Goal: Task Accomplishment & Management: Manage account settings

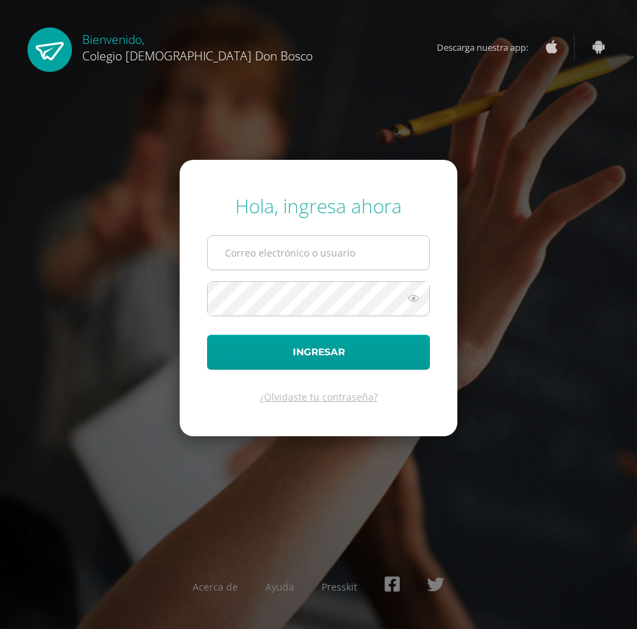
click at [285, 248] on input "text" at bounding box center [318, 253] width 221 height 34
type input "[EMAIL_ADDRESS][DOMAIN_NAME]"
click at [207, 335] on button "Ingresar" at bounding box center [318, 352] width 223 height 35
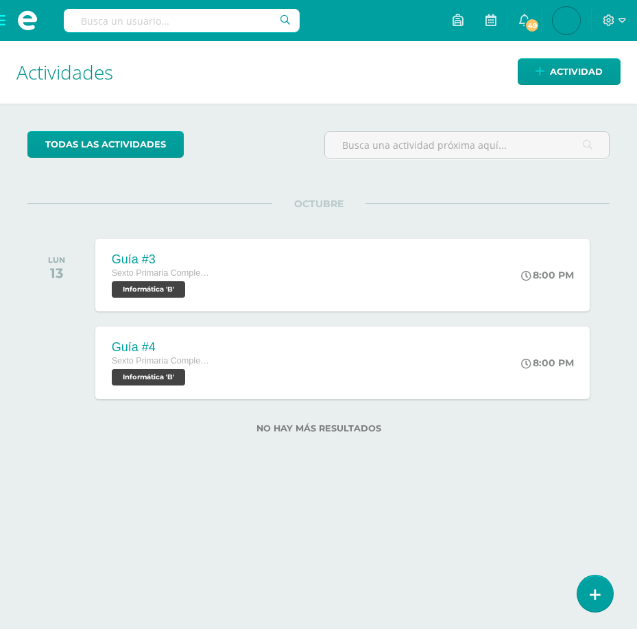
click at [1, 20] on span at bounding box center [27, 20] width 55 height 41
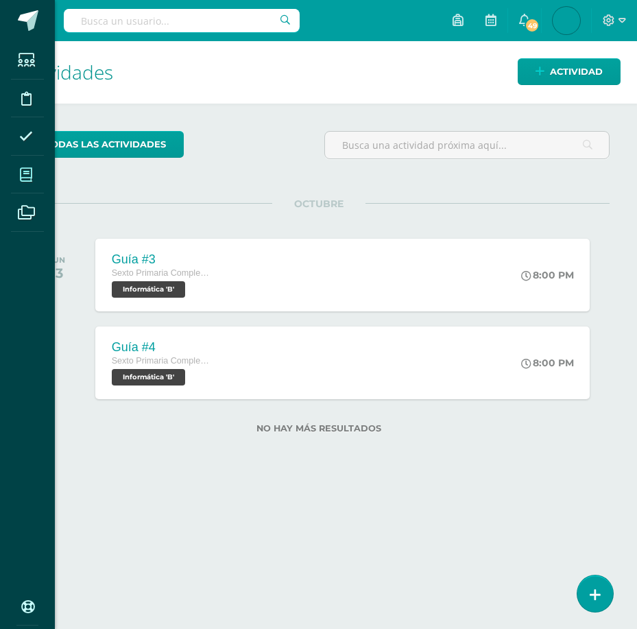
click at [26, 182] on span at bounding box center [26, 174] width 31 height 31
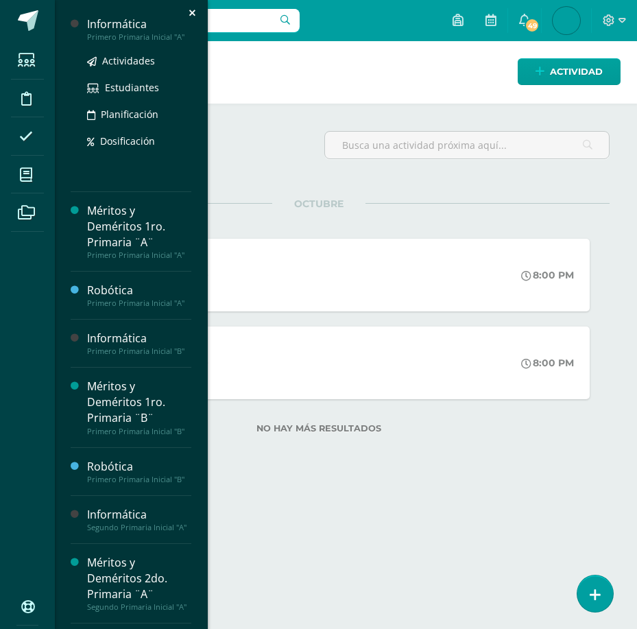
click at [136, 28] on div "Informática" at bounding box center [139, 24] width 104 height 16
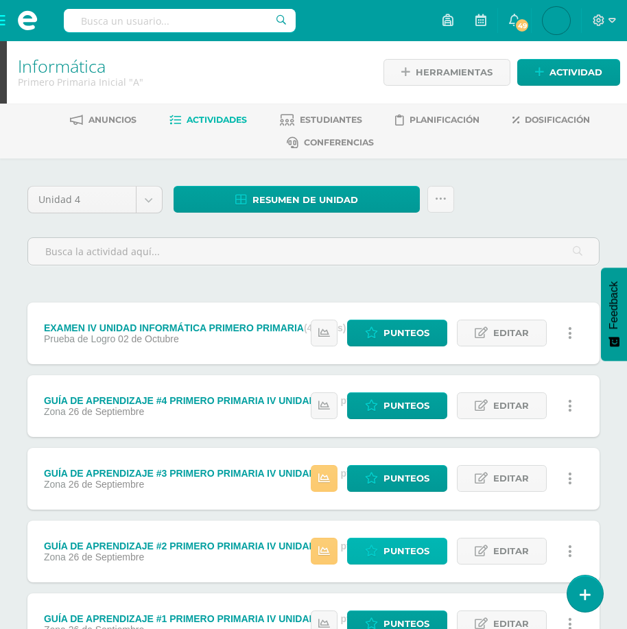
click at [387, 550] on span "Punteos" at bounding box center [406, 550] width 46 height 25
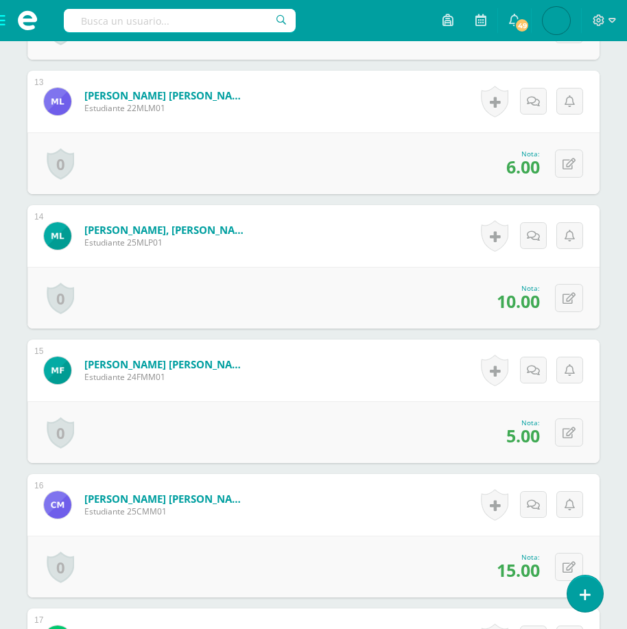
scroll to position [2452, 0]
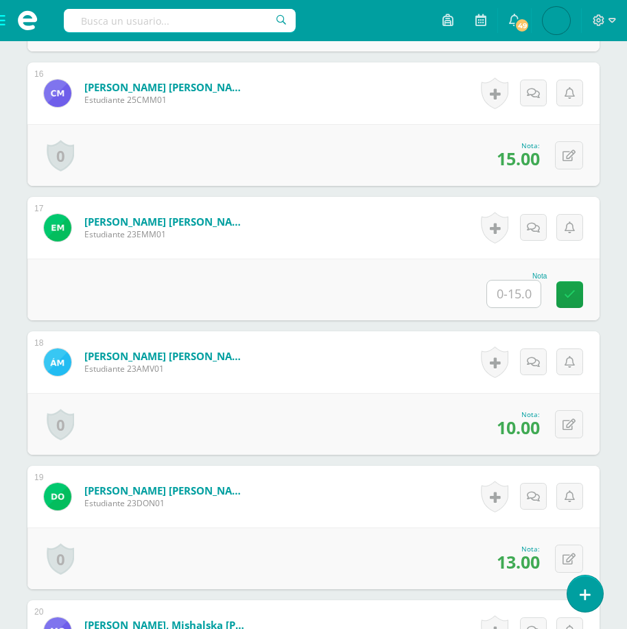
click at [527, 291] on input "text" at bounding box center [513, 293] width 53 height 27
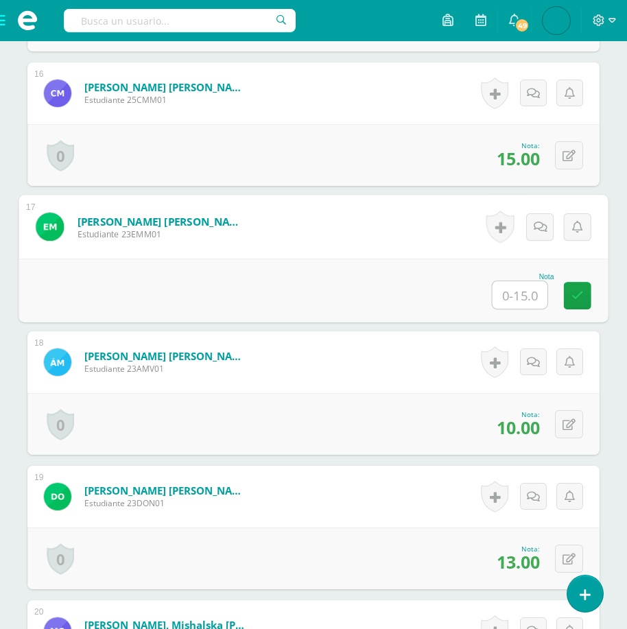
type input "5"
click at [571, 293] on icon at bounding box center [577, 295] width 12 height 12
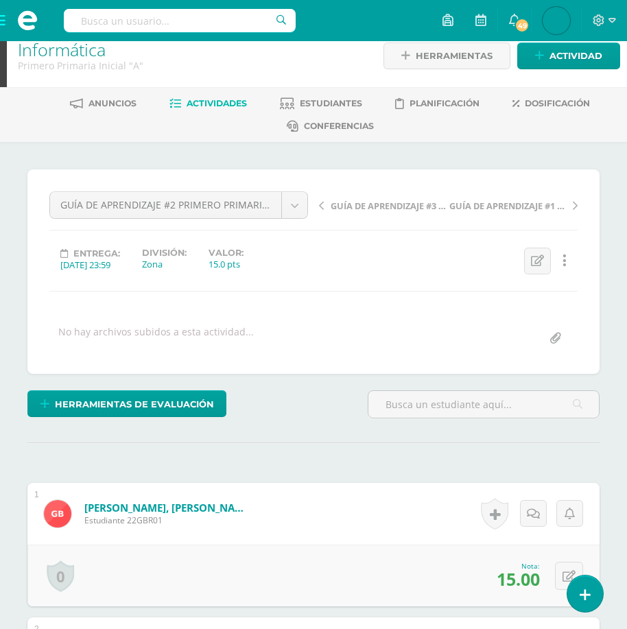
scroll to position [0, 0]
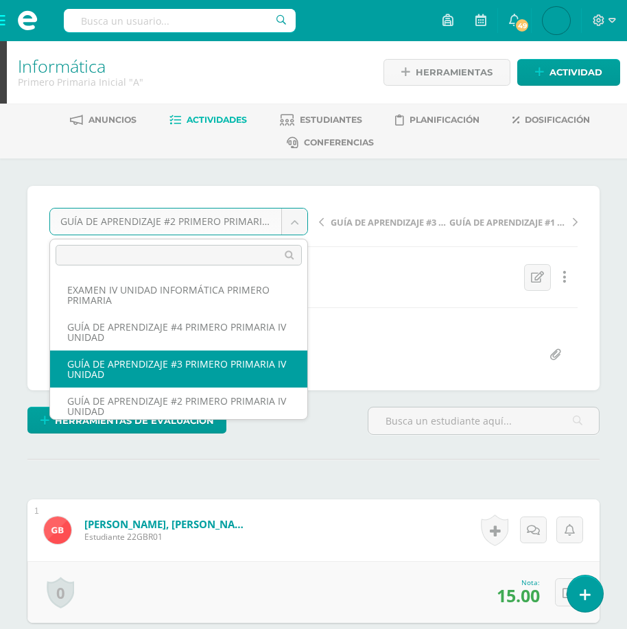
select select "/dashboard/teacher/grade-activity/177867/"
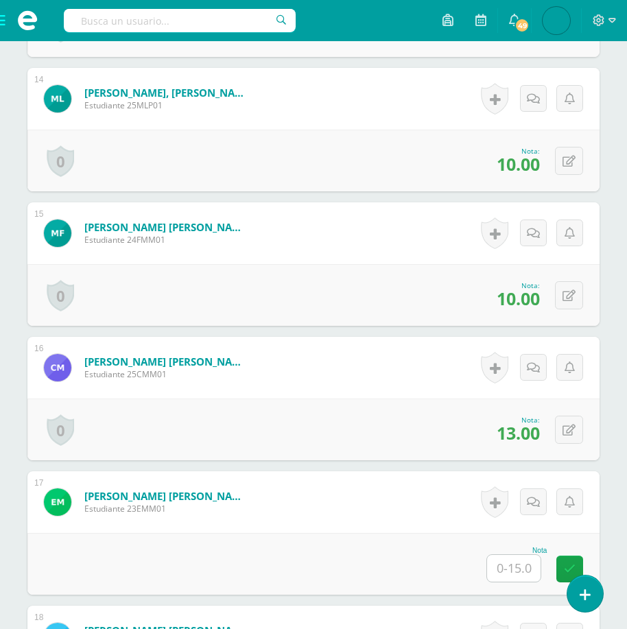
scroll to position [2384, 0]
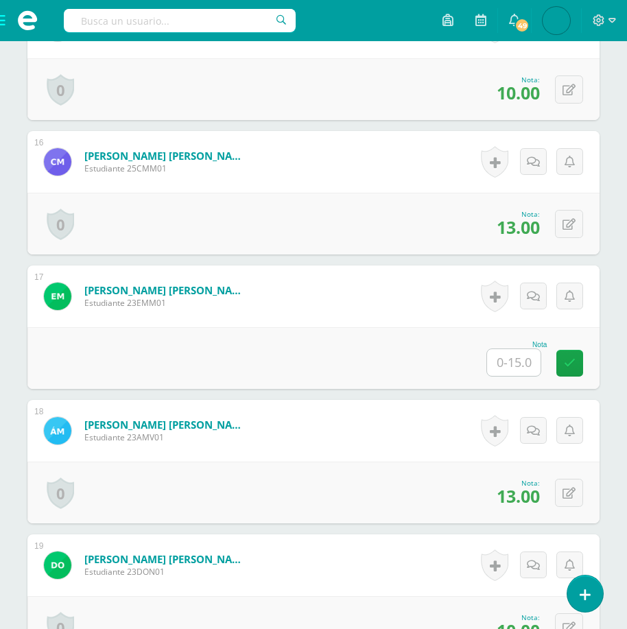
click at [517, 365] on input "text" at bounding box center [513, 362] width 53 height 27
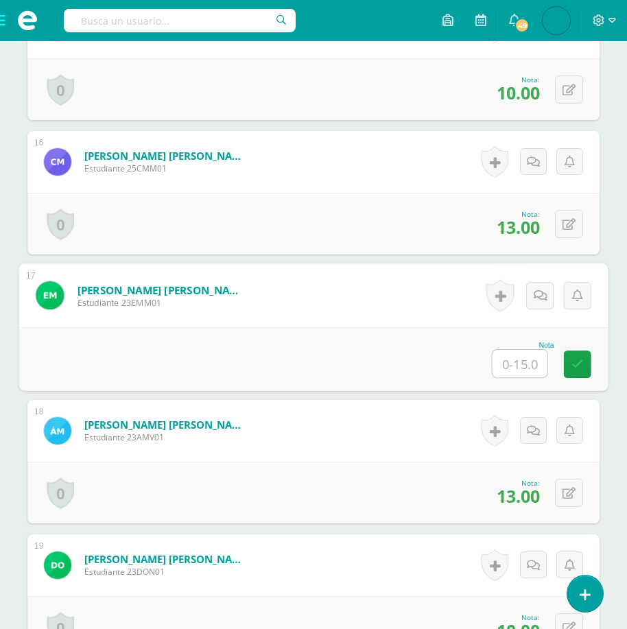
type input "5"
click at [571, 359] on icon at bounding box center [577, 364] width 12 height 12
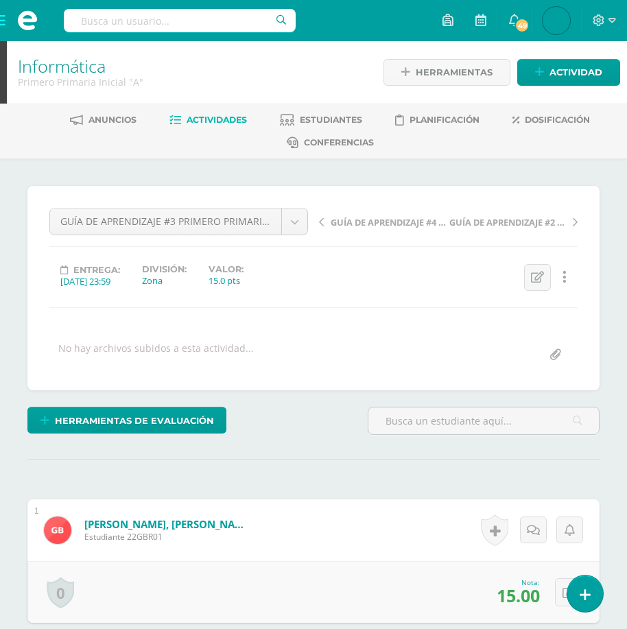
scroll to position [1, 0]
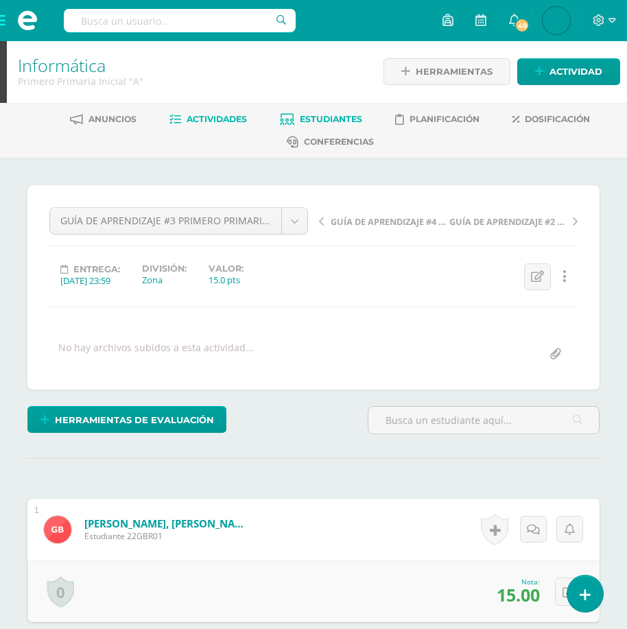
click at [302, 117] on span "Estudiantes" at bounding box center [331, 119] width 62 height 10
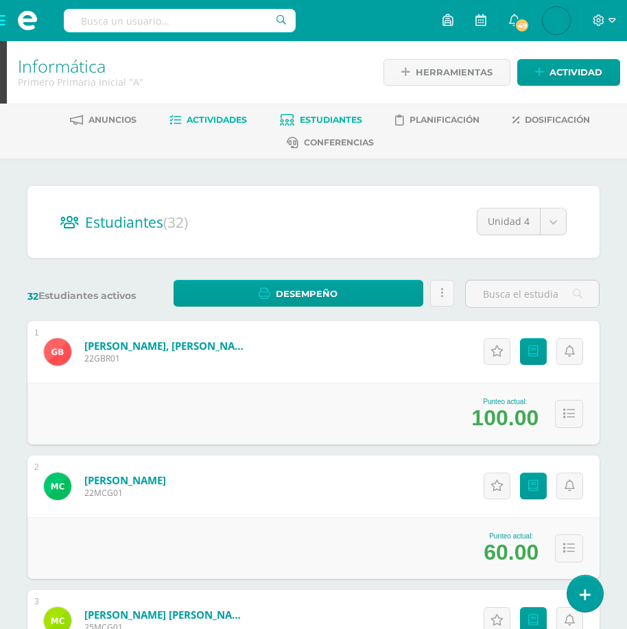
click at [191, 122] on span "Actividades" at bounding box center [216, 119] width 60 height 10
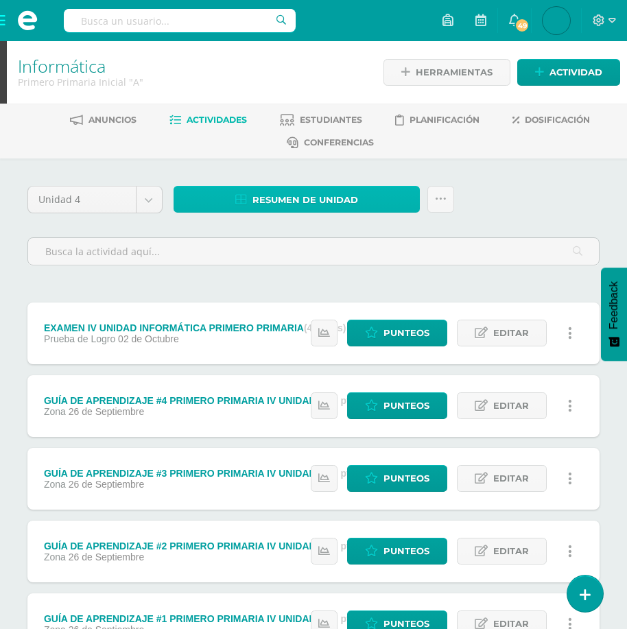
click at [372, 199] on link "Resumen de unidad" at bounding box center [296, 199] width 246 height 27
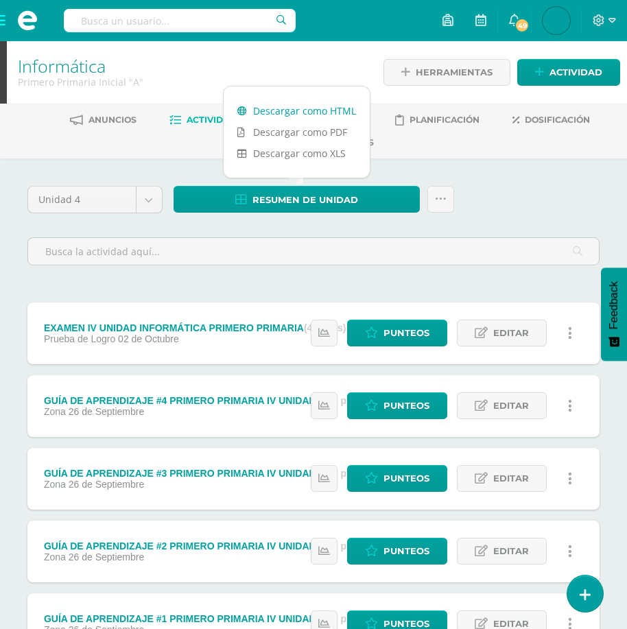
click at [326, 113] on link "Descargar como HTML" at bounding box center [297, 110] width 146 height 21
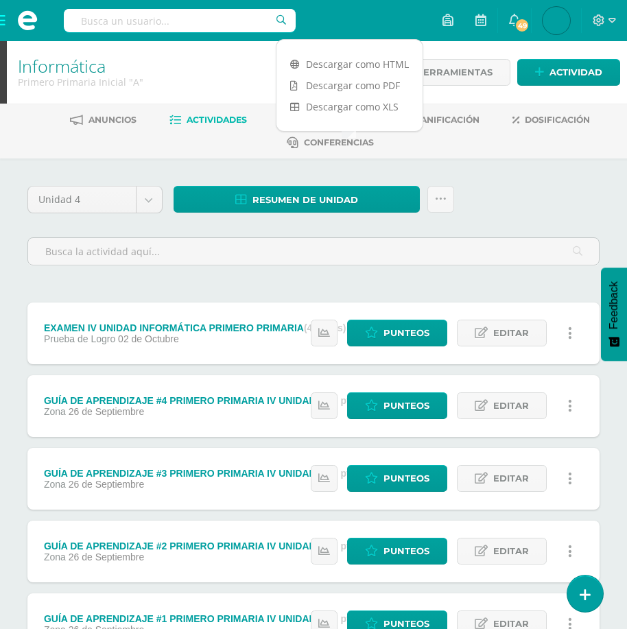
click at [5, 26] on span at bounding box center [27, 20] width 55 height 41
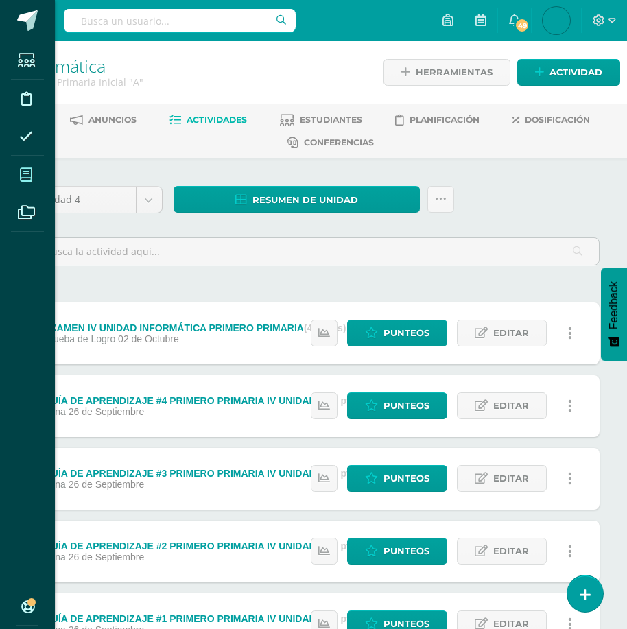
click at [29, 168] on icon at bounding box center [26, 175] width 12 height 14
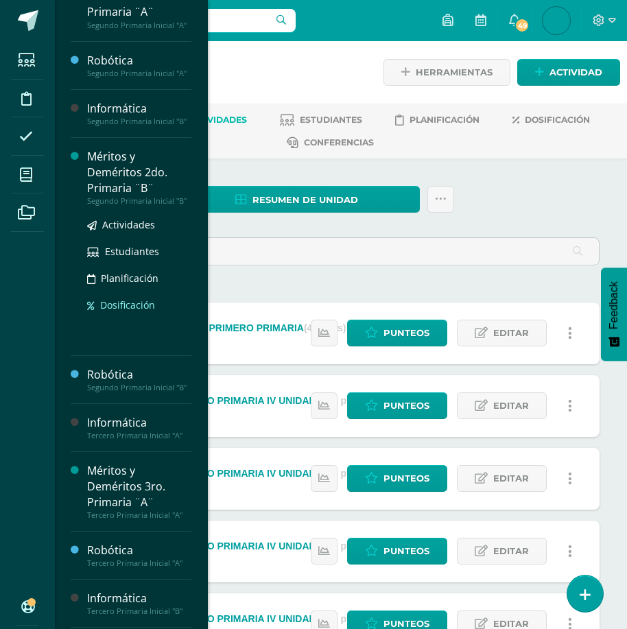
scroll to position [512, 0]
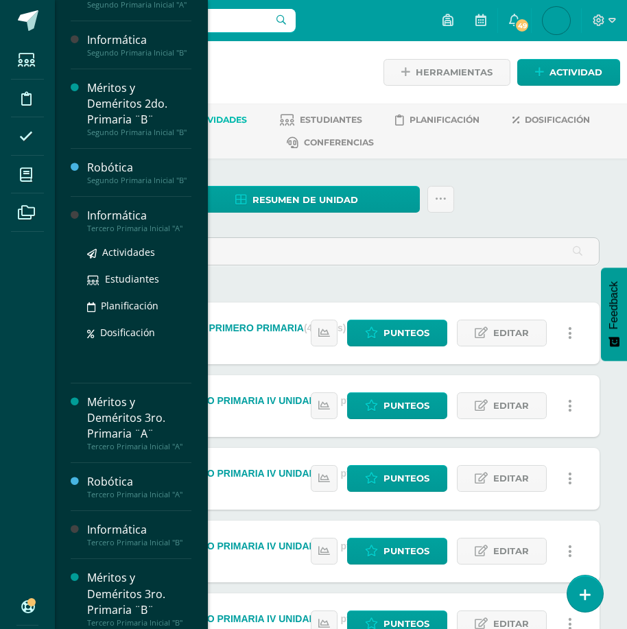
click at [104, 224] on div "Informática" at bounding box center [139, 216] width 104 height 16
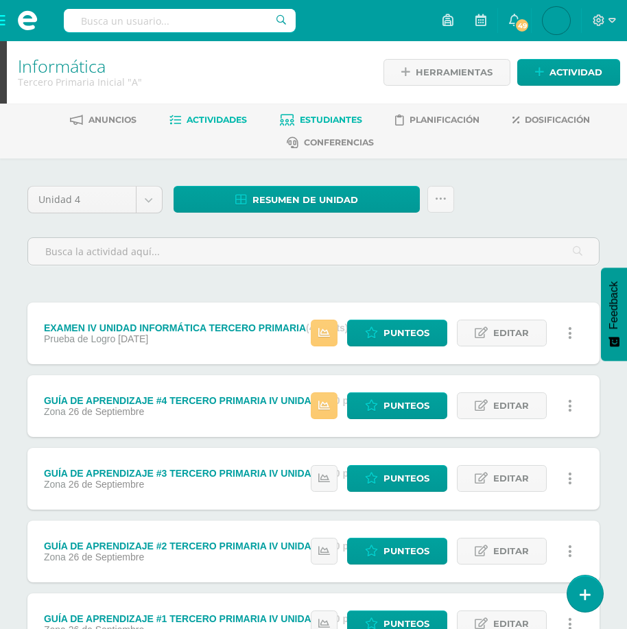
click at [300, 118] on span "Estudiantes" at bounding box center [331, 119] width 62 height 10
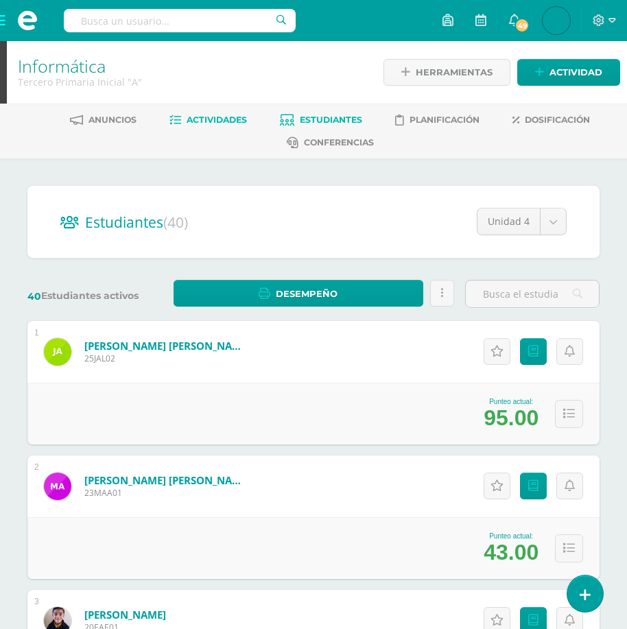
click at [220, 112] on link "Actividades" at bounding box center [207, 120] width 77 height 22
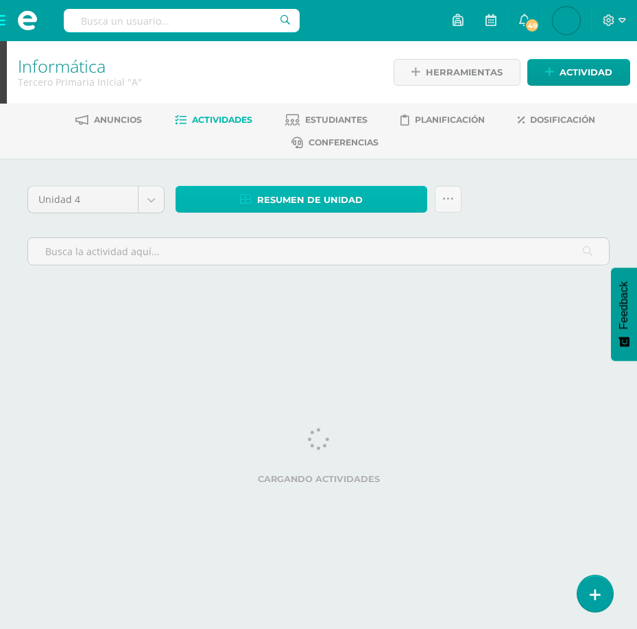
click at [354, 197] on span "Resumen de unidad" at bounding box center [310, 199] width 106 height 25
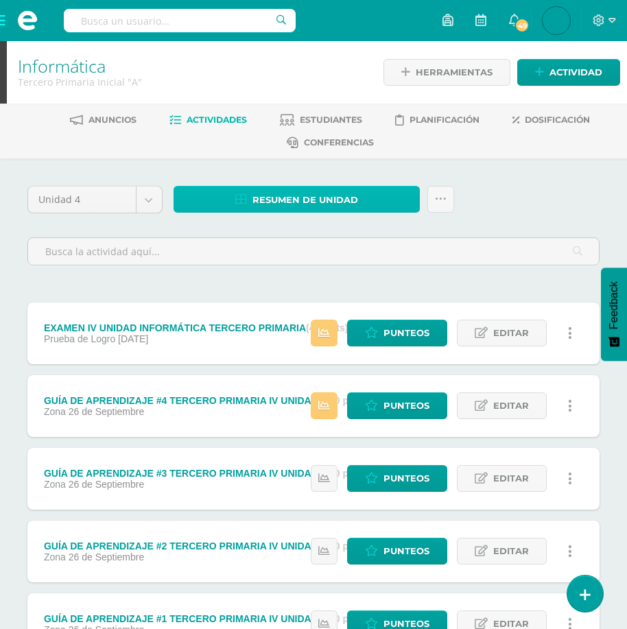
click at [317, 191] on span "Resumen de unidad" at bounding box center [305, 199] width 106 height 25
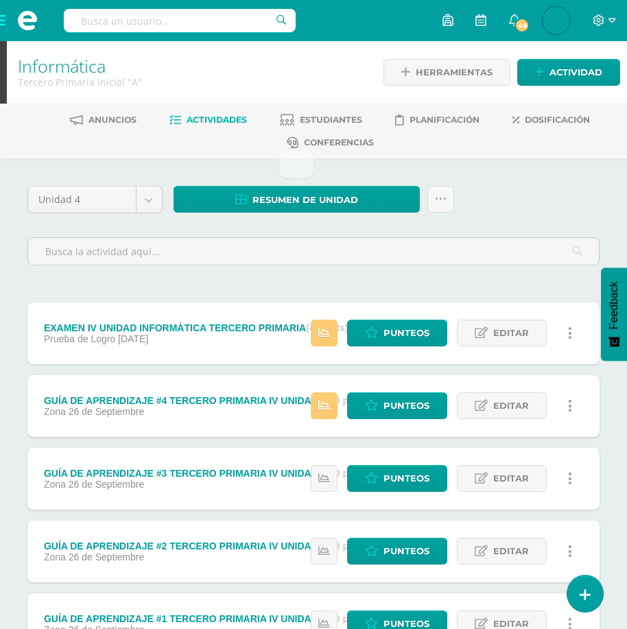
click at [542, 194] on div "Unidad 4 Unidad 1 Unidad 2 Unidad 3 Unidad 4 Resumen de unidad Subir actividade…" at bounding box center [313, 231] width 583 height 91
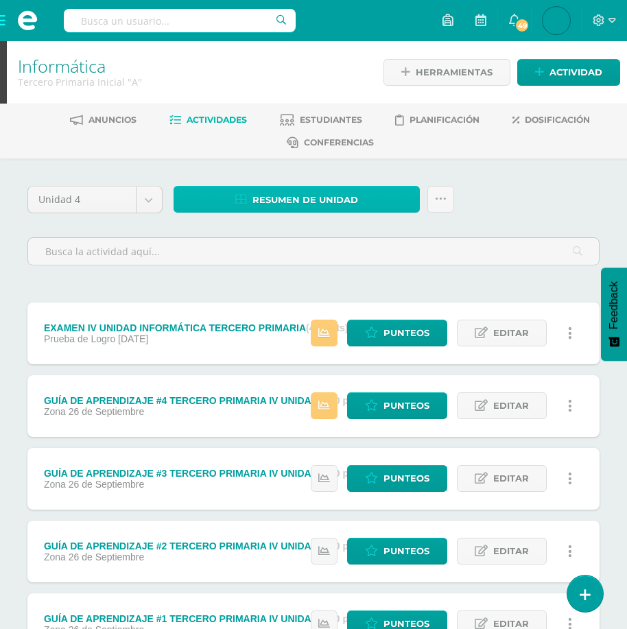
click at [354, 196] on span "Resumen de unidad" at bounding box center [305, 199] width 106 height 25
click at [350, 196] on span "Resumen de unidad" at bounding box center [305, 199] width 106 height 25
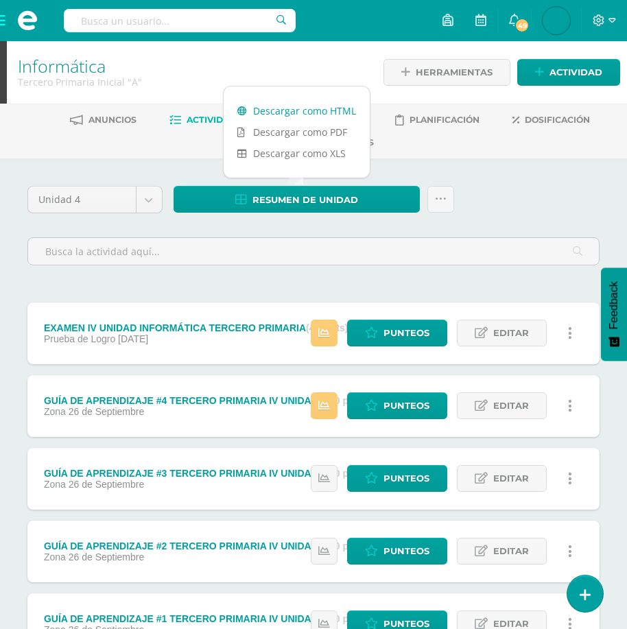
click at [302, 116] on link "Descargar como HTML" at bounding box center [297, 110] width 146 height 21
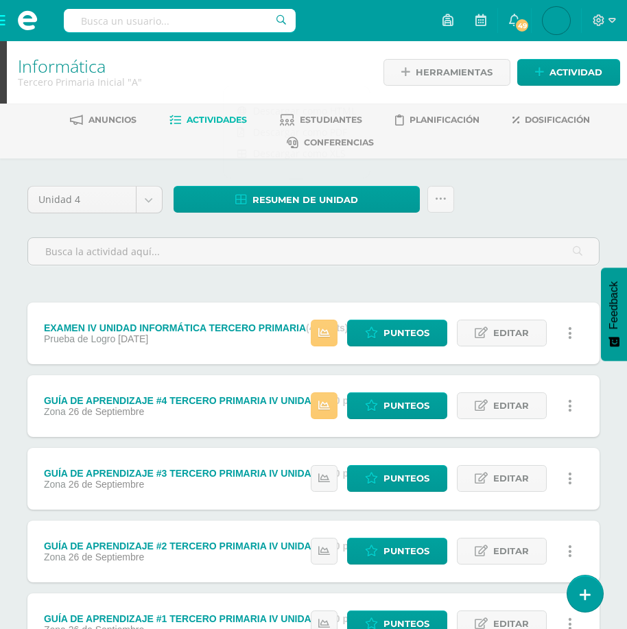
click at [5, 23] on span at bounding box center [27, 20] width 55 height 41
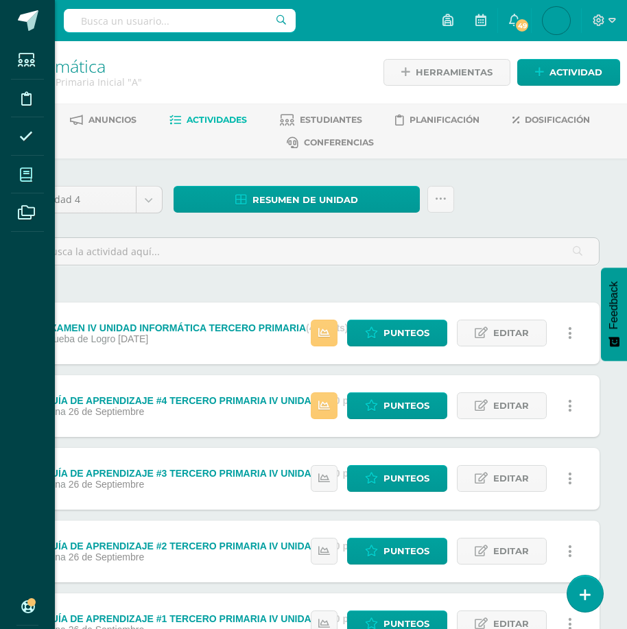
click at [33, 171] on span at bounding box center [26, 174] width 31 height 31
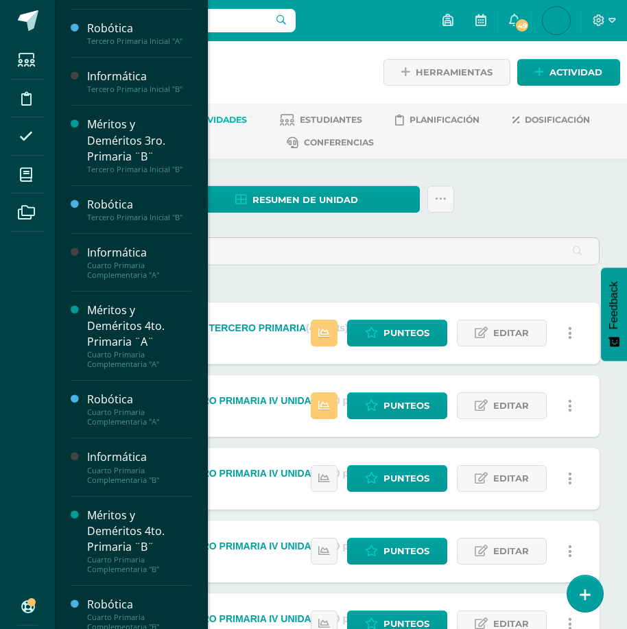
scroll to position [959, 0]
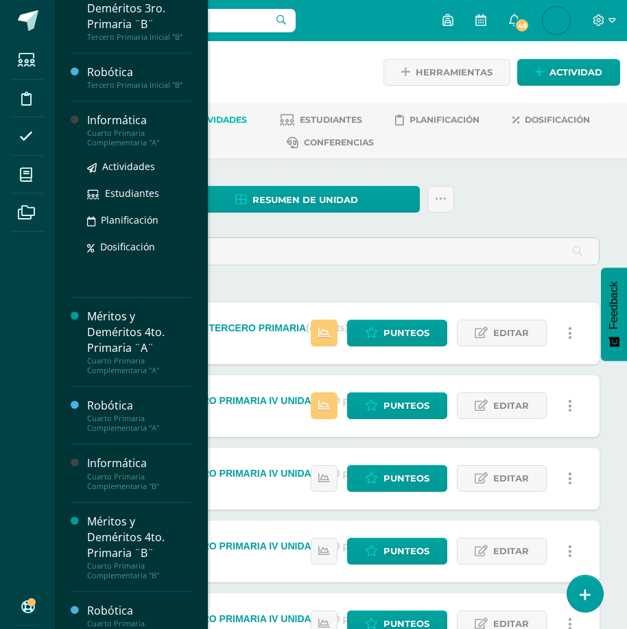
click at [124, 147] on div "Cuarto Primaria Complementaria "A"" at bounding box center [139, 137] width 104 height 19
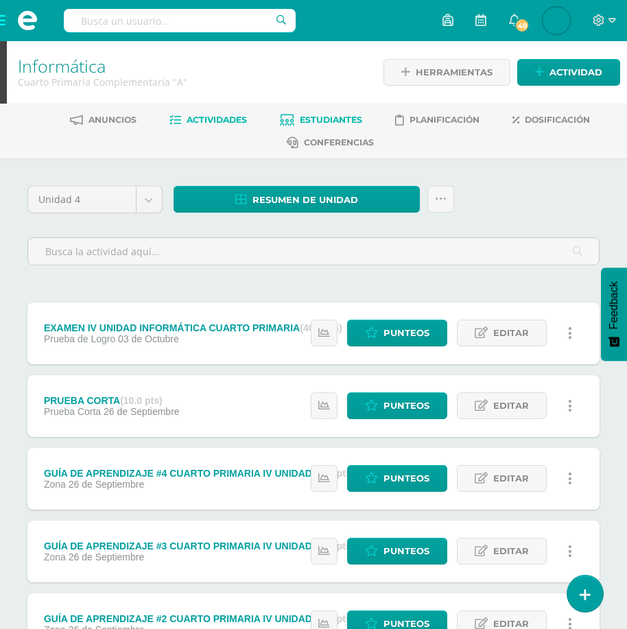
click at [318, 119] on span "Estudiantes" at bounding box center [331, 119] width 62 height 10
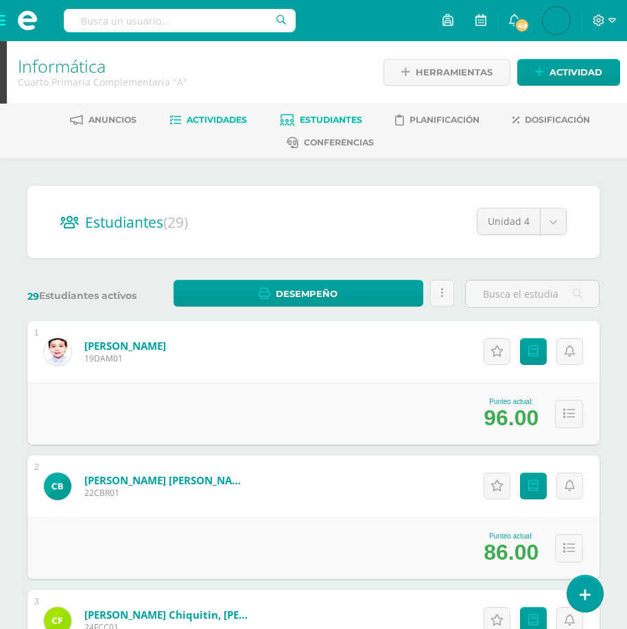
click at [206, 122] on span "Actividades" at bounding box center [216, 119] width 60 height 10
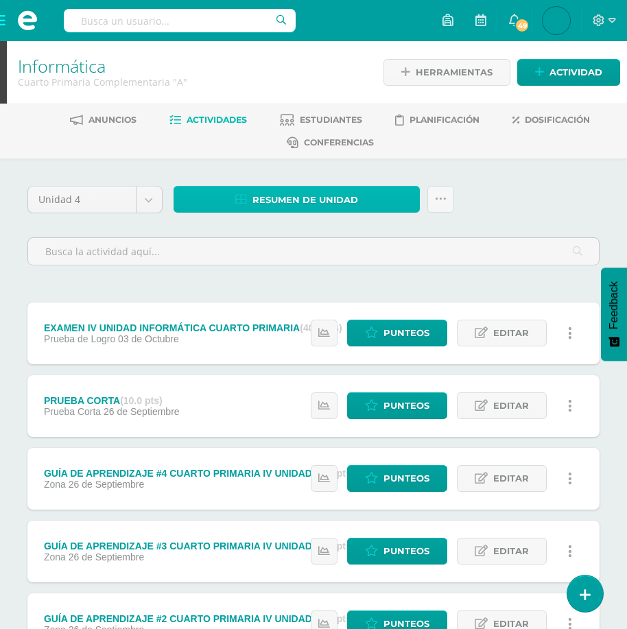
click at [313, 204] on span "Resumen de unidad" at bounding box center [305, 199] width 106 height 25
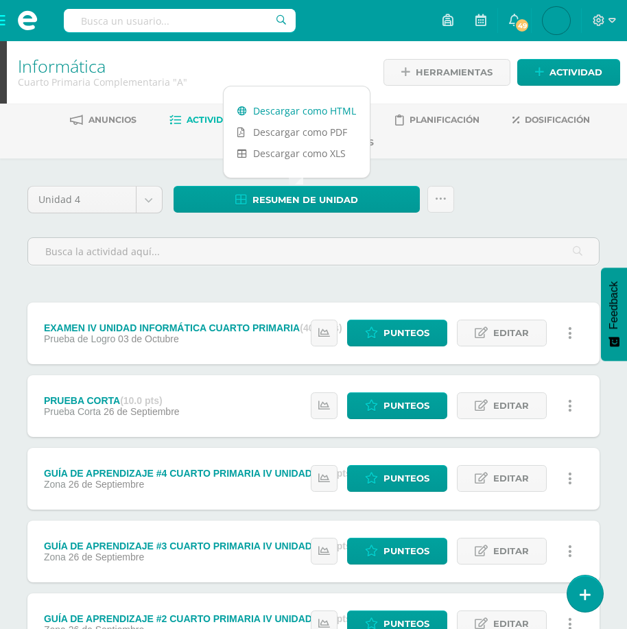
click at [294, 115] on link "Descargar como HTML" at bounding box center [297, 110] width 146 height 21
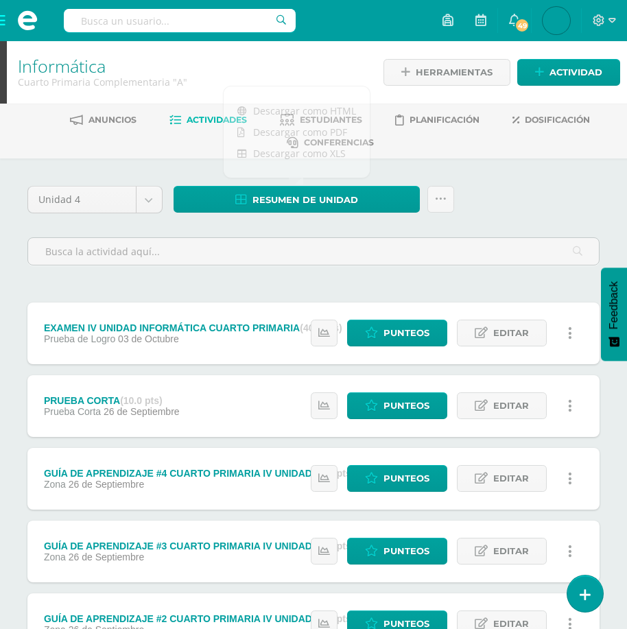
click at [4, 22] on span at bounding box center [27, 20] width 55 height 41
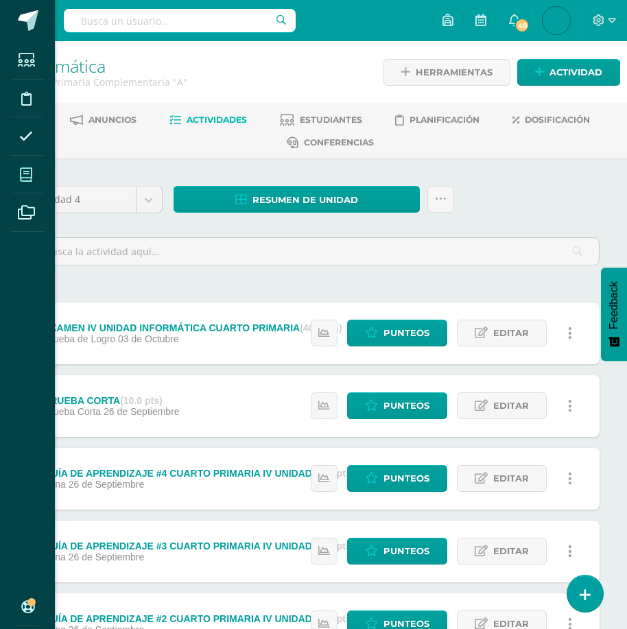
click at [32, 173] on icon at bounding box center [26, 175] width 12 height 14
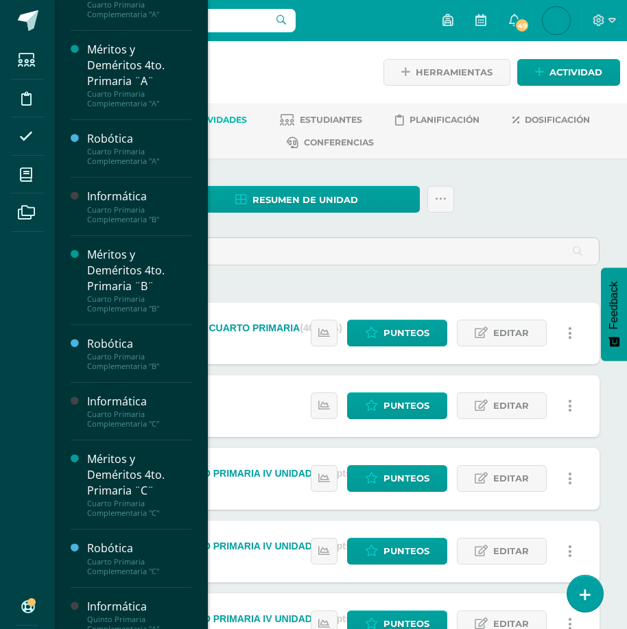
scroll to position [1500, 0]
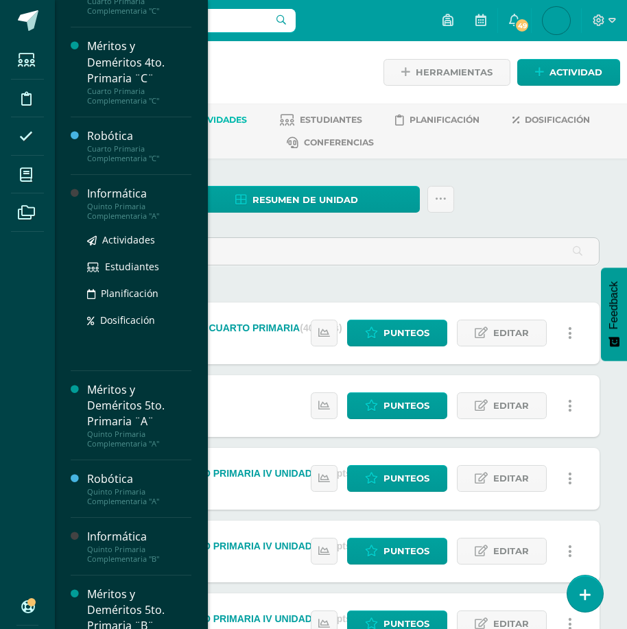
click at [124, 221] on div "Quinto Primaria Complementaria "A"" at bounding box center [139, 211] width 104 height 19
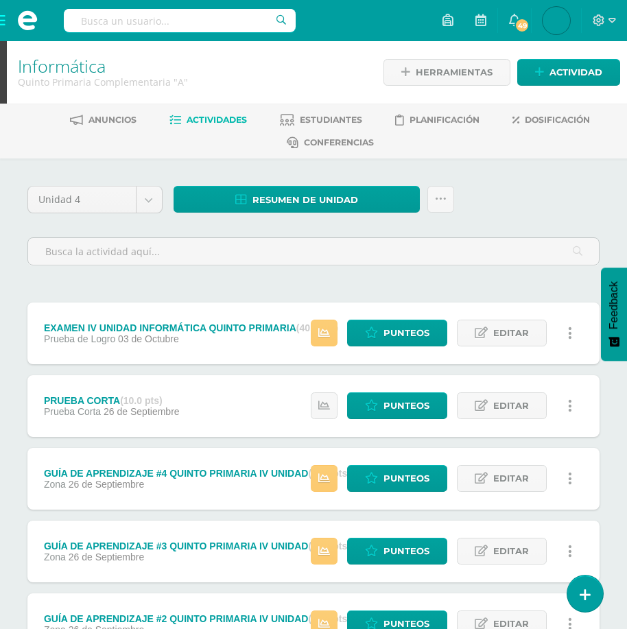
scroll to position [190, 0]
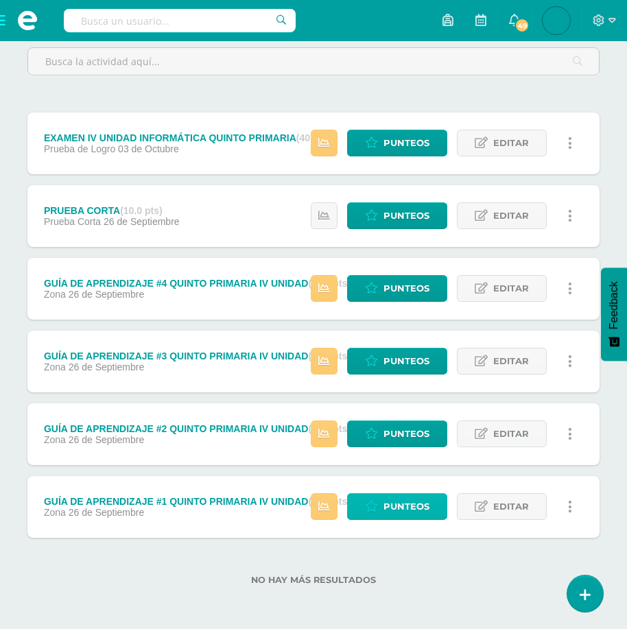
click at [383, 505] on link "Punteos" at bounding box center [397, 506] width 100 height 27
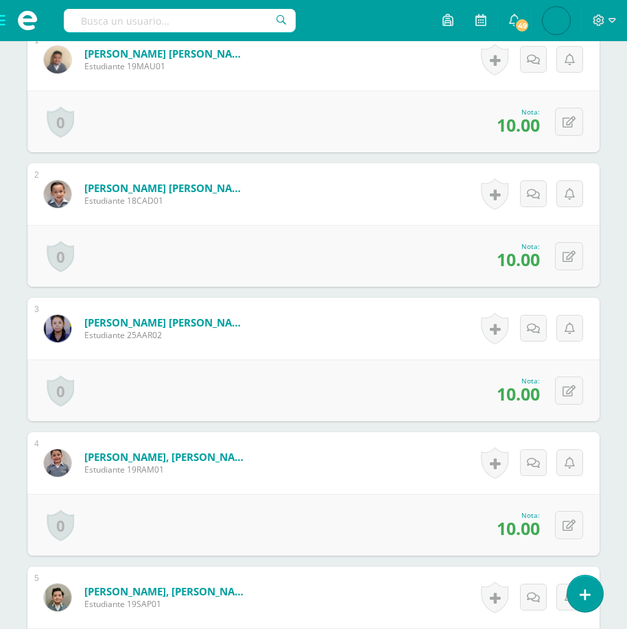
scroll to position [755, 0]
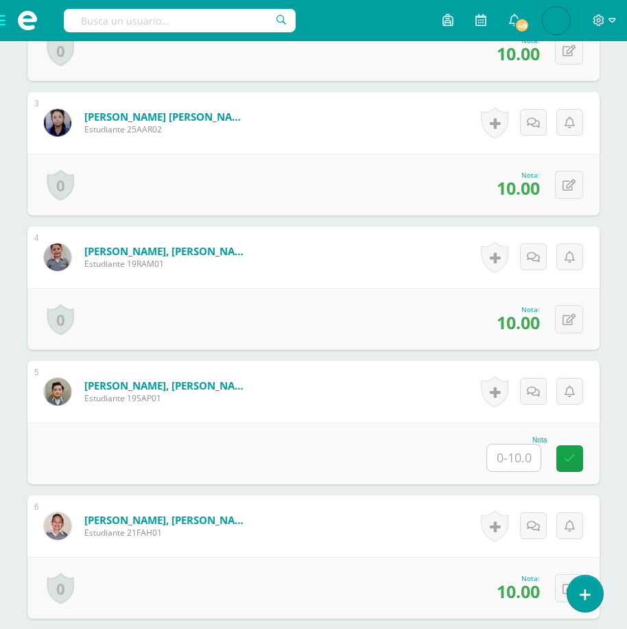
click at [509, 453] on input "text" at bounding box center [513, 457] width 53 height 27
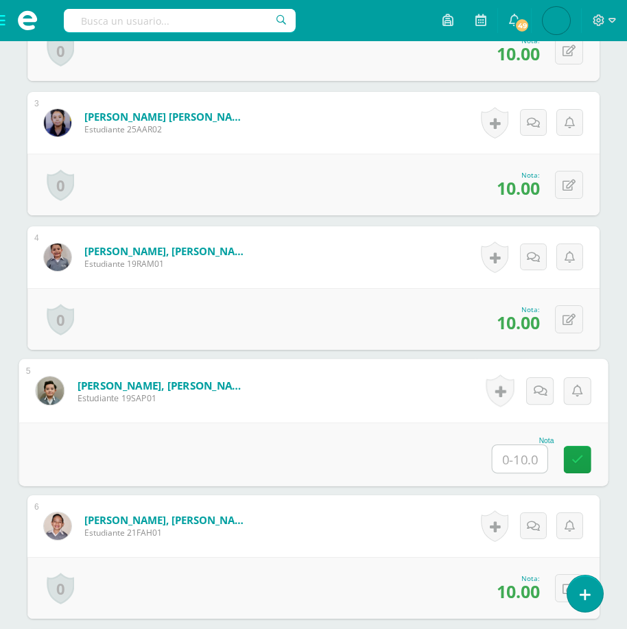
type input "5"
click at [576, 450] on link at bounding box center [577, 459] width 27 height 27
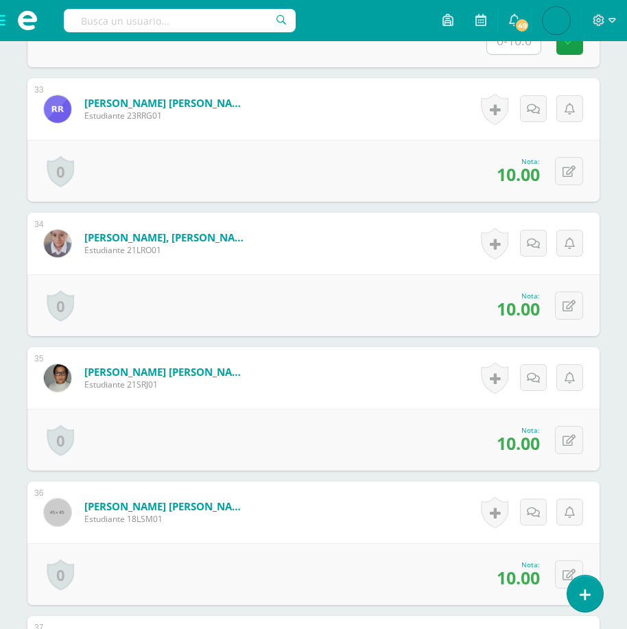
scroll to position [4663, 0]
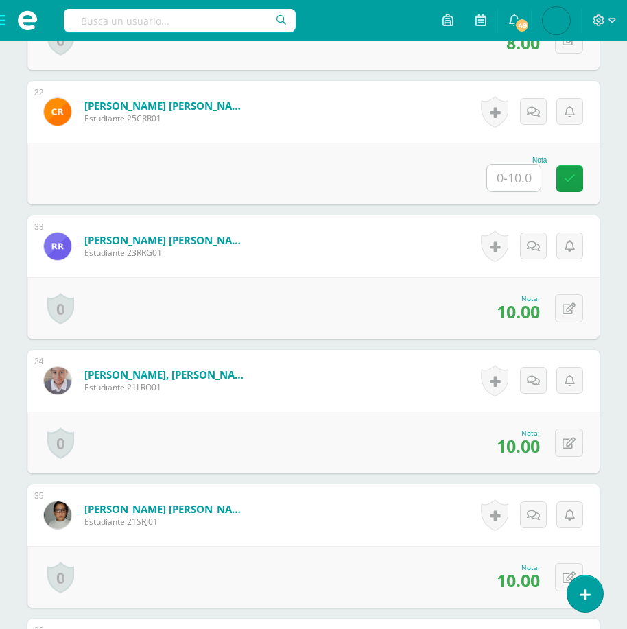
click at [515, 171] on input "text" at bounding box center [513, 178] width 53 height 27
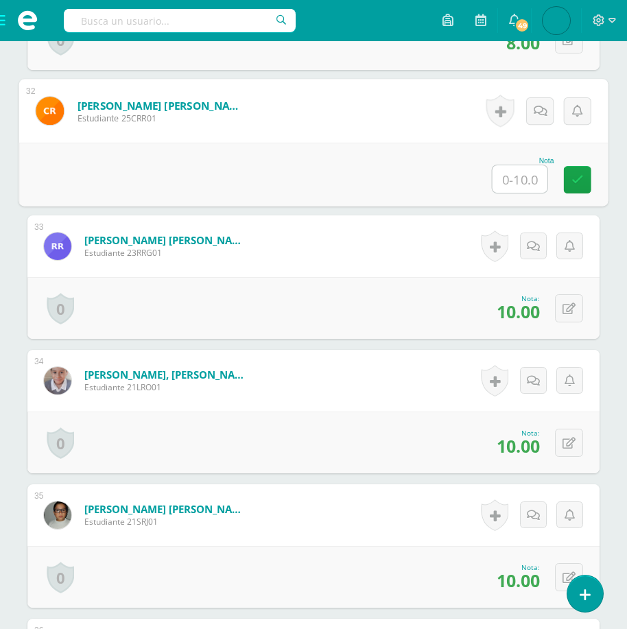
type input "6"
click at [574, 178] on icon at bounding box center [577, 179] width 12 height 12
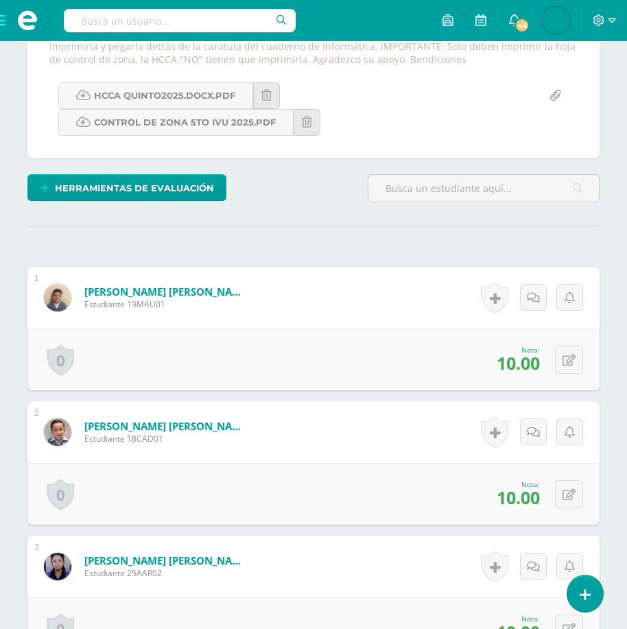
scroll to position [0, 0]
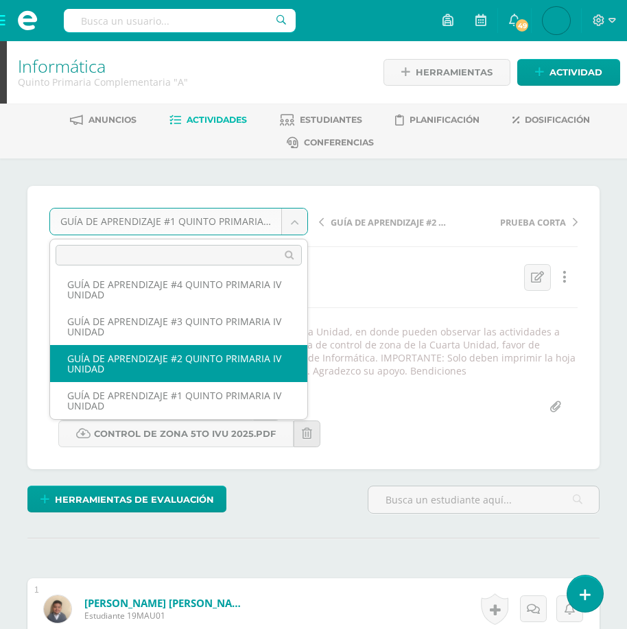
select select "/dashboard/teacher/grade-activity/179268/"
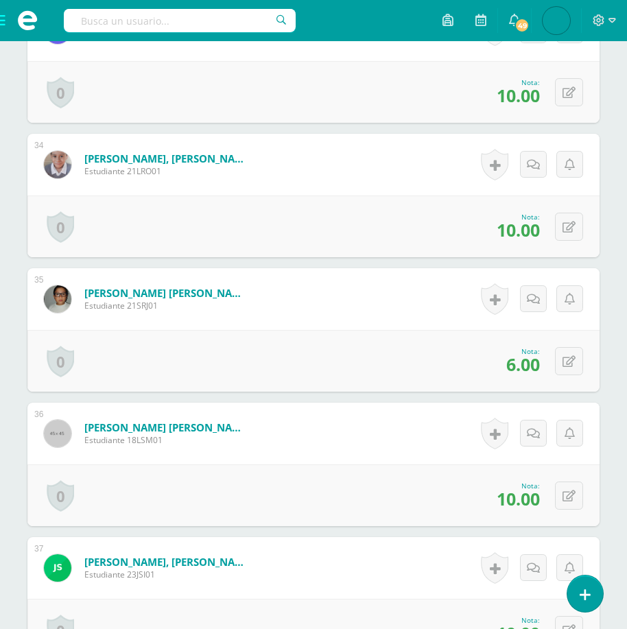
scroll to position [4594, 0]
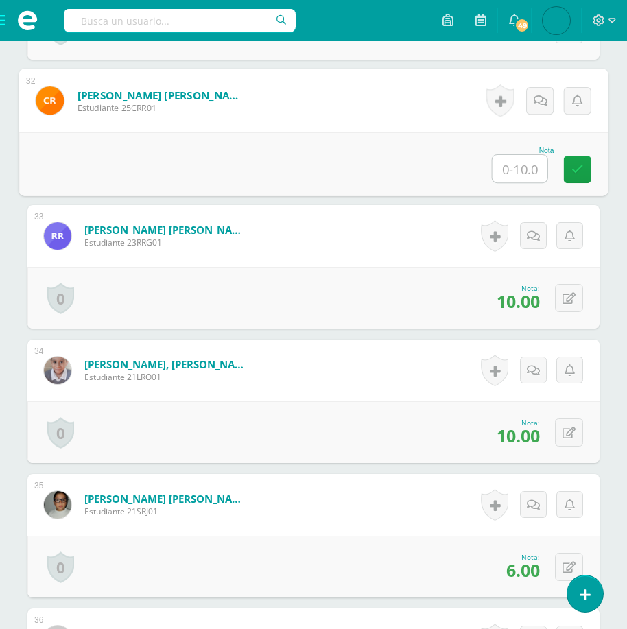
click at [524, 161] on input "text" at bounding box center [519, 168] width 55 height 27
type input "6"
click at [576, 154] on div "Nota 6" at bounding box center [313, 164] width 589 height 64
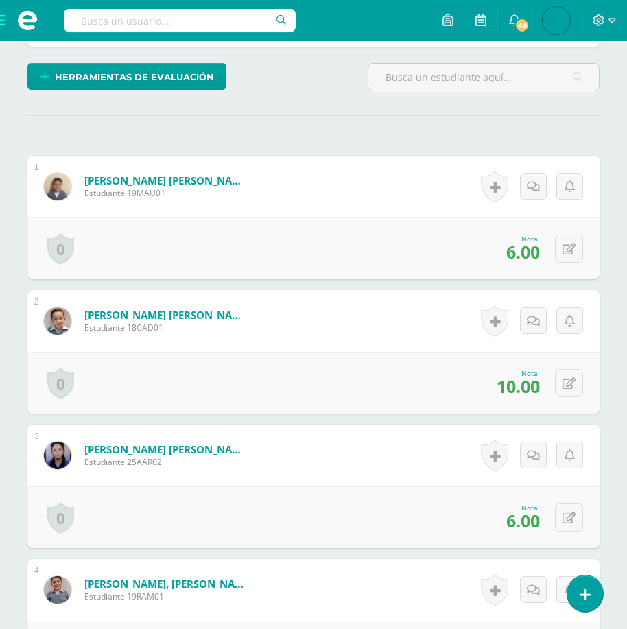
scroll to position [0, 0]
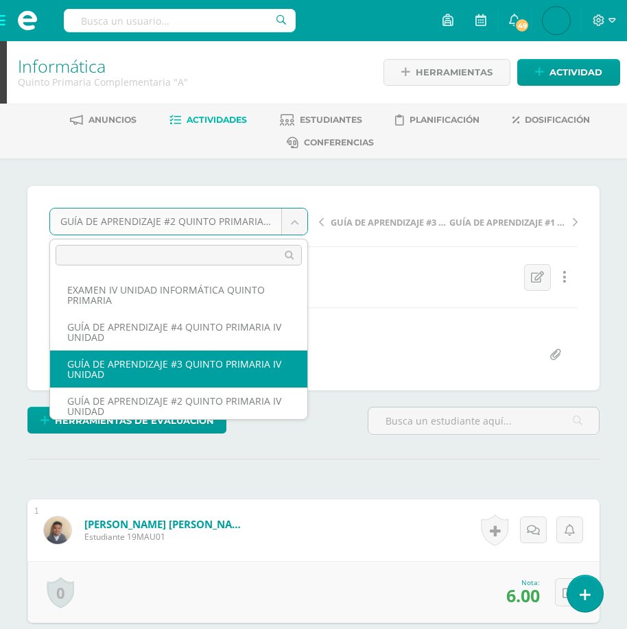
select select "/dashboard/teacher/grade-activity/179269/"
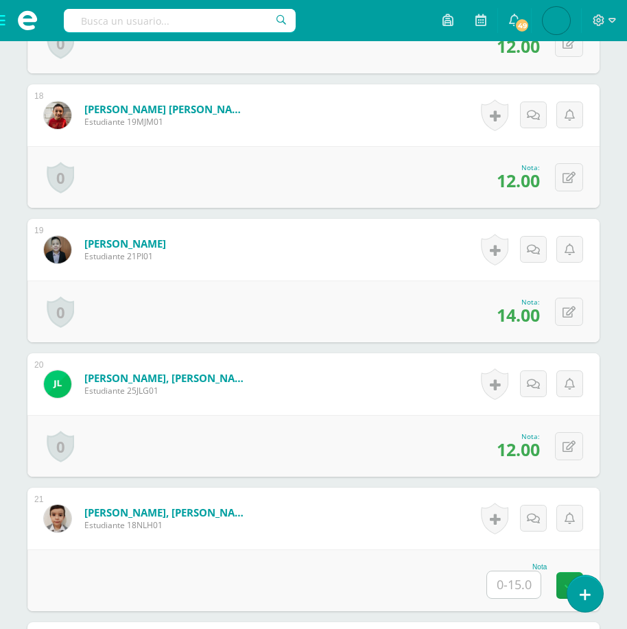
scroll to position [2836, 0]
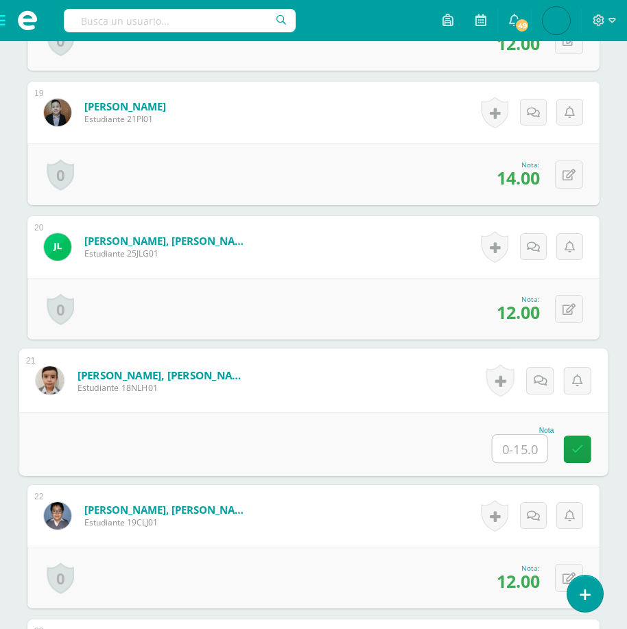
click at [520, 443] on input "text" at bounding box center [519, 448] width 55 height 27
type input "10"
click at [582, 446] on icon at bounding box center [577, 449] width 12 height 12
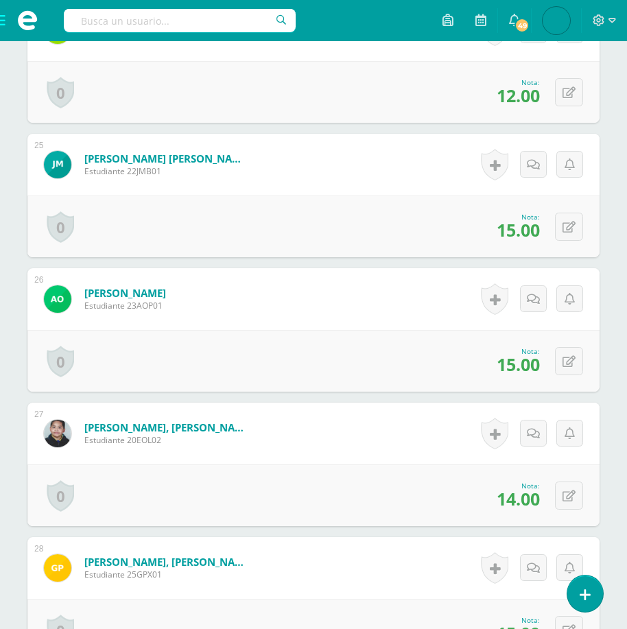
scroll to position [3796, 0]
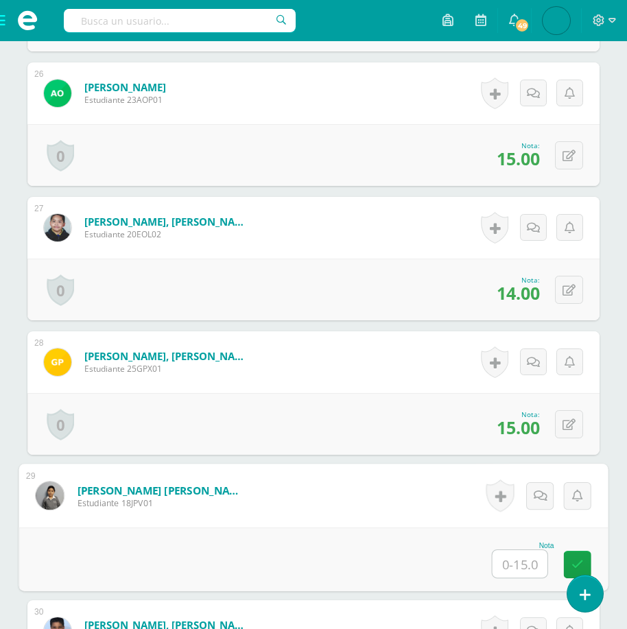
click at [505, 553] on input "text" at bounding box center [519, 563] width 55 height 27
type input "12"
click at [572, 559] on icon at bounding box center [577, 564] width 12 height 12
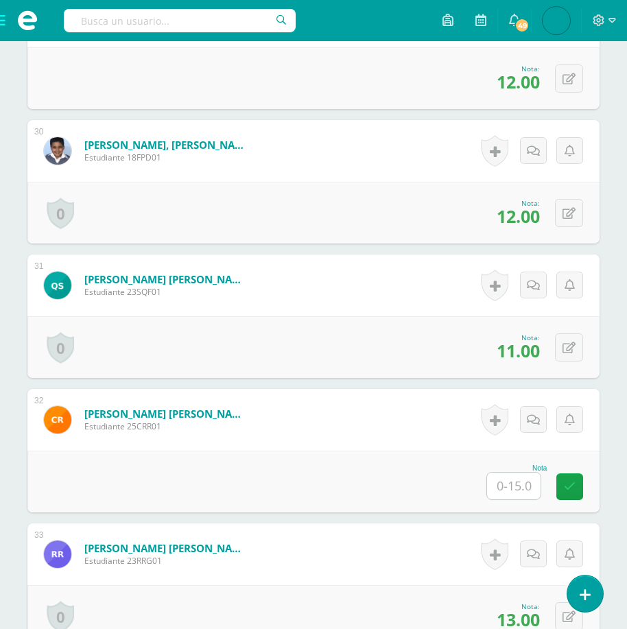
scroll to position [4413, 0]
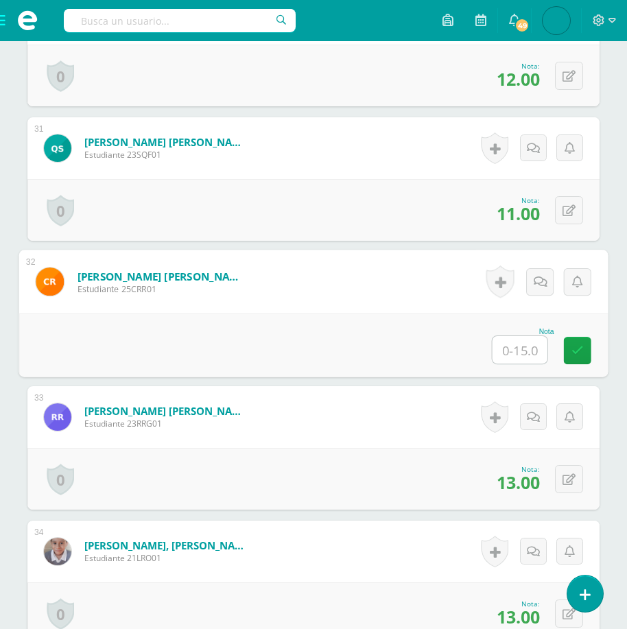
click at [527, 351] on input "text" at bounding box center [519, 349] width 55 height 27
type input "8"
click at [575, 345] on icon at bounding box center [577, 350] width 12 height 12
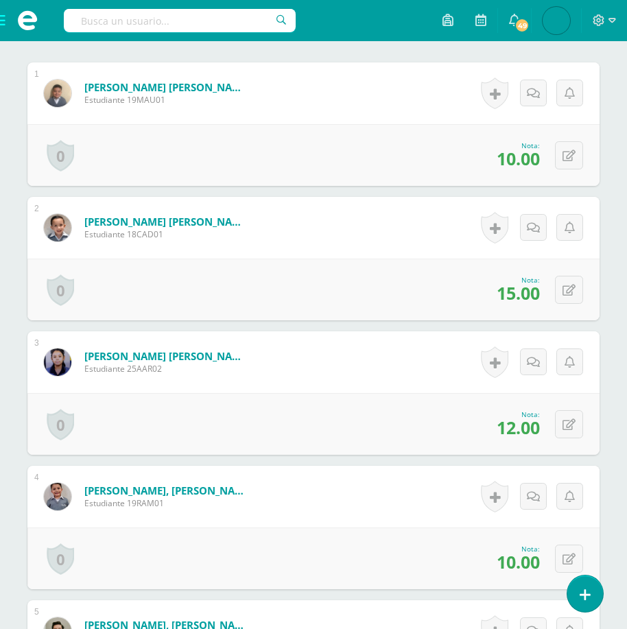
scroll to position [0, 0]
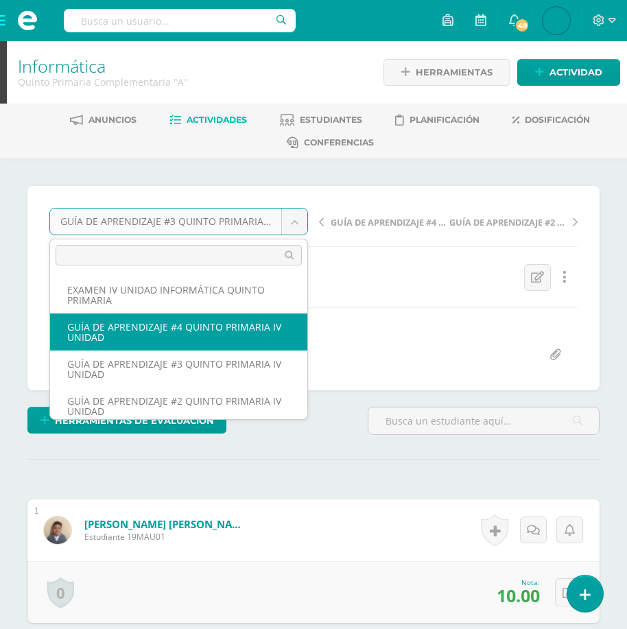
drag, startPoint x: 236, startPoint y: 340, endPoint x: 245, endPoint y: 340, distance: 8.9
select select "/dashboard/teacher/grade-activity/179270/"
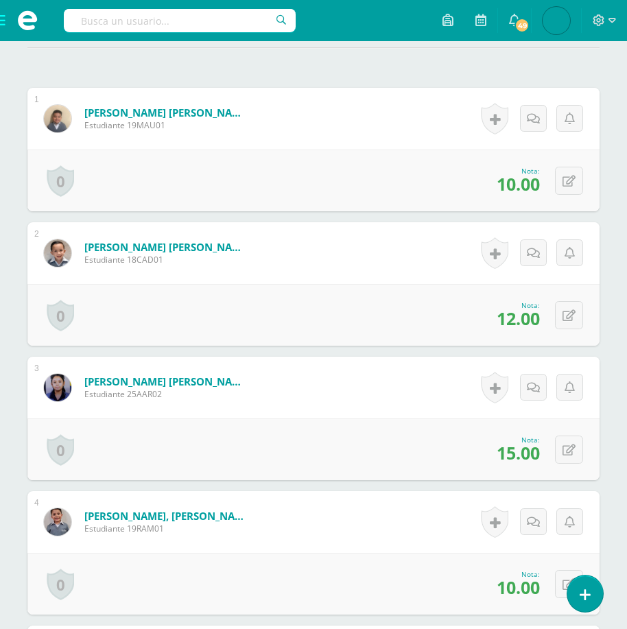
scroll to position [686, 0]
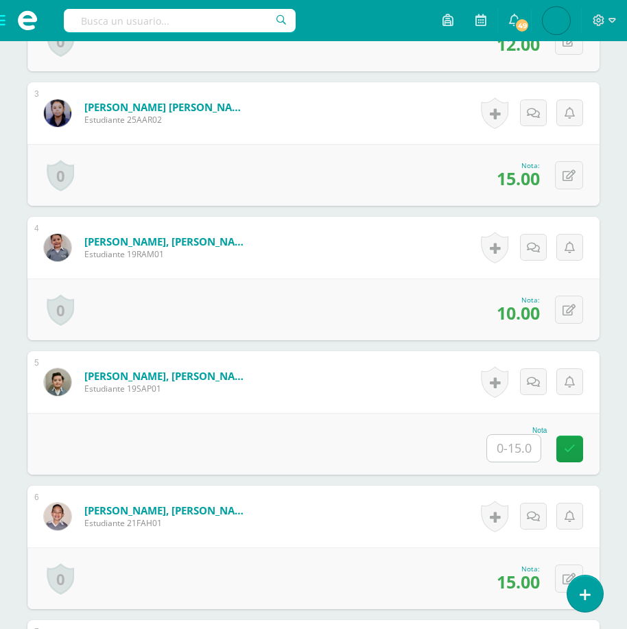
click at [525, 454] on input "text" at bounding box center [513, 448] width 53 height 27
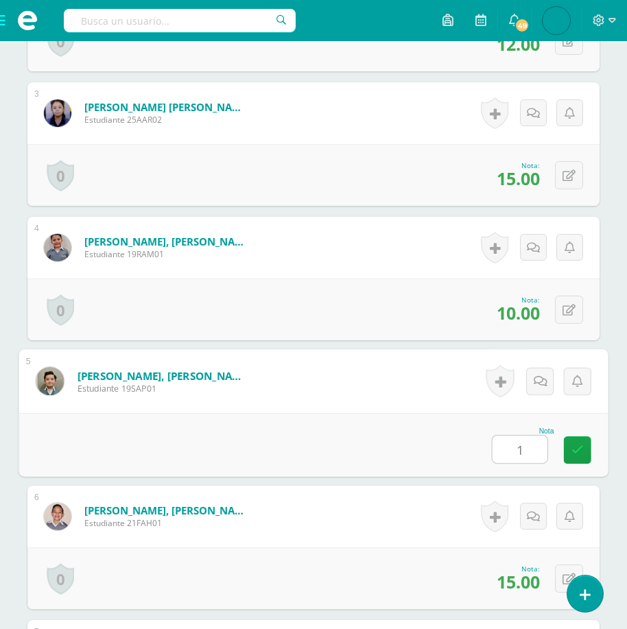
type input "12"
click at [578, 450] on icon at bounding box center [577, 450] width 12 height 12
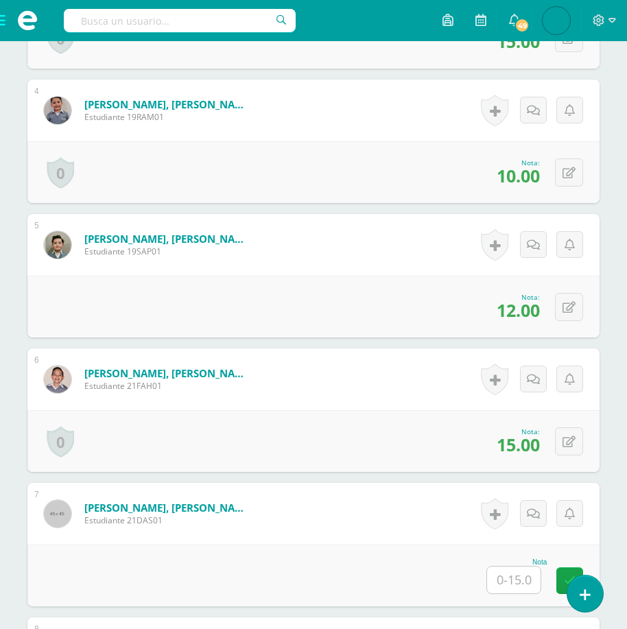
scroll to position [1028, 0]
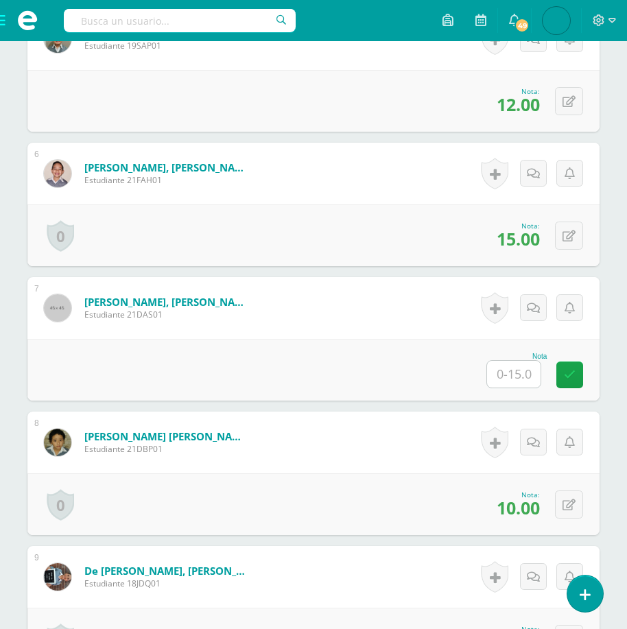
click at [514, 387] on input "text" at bounding box center [513, 374] width 53 height 27
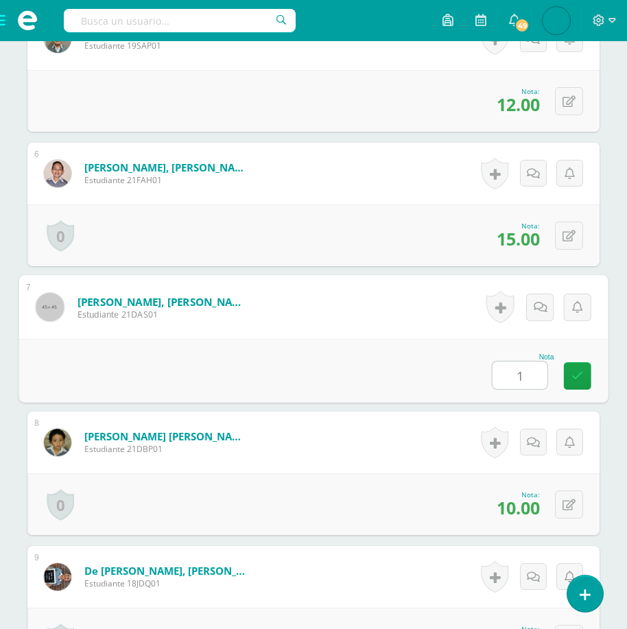
type input "12"
click at [580, 372] on icon at bounding box center [577, 376] width 12 height 12
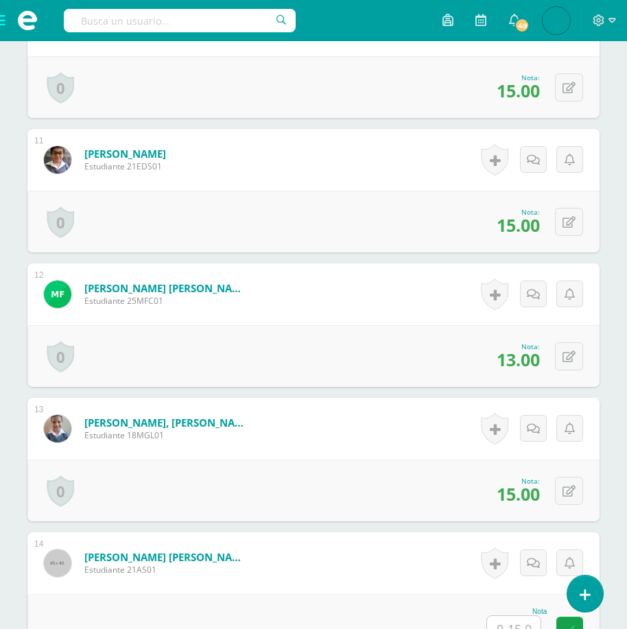
scroll to position [1783, 0]
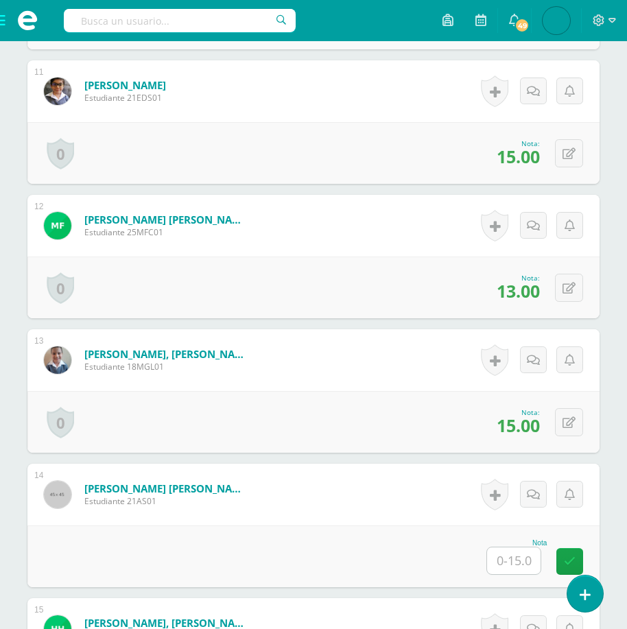
click at [511, 560] on input "text" at bounding box center [513, 560] width 53 height 27
type input "15"
click at [569, 556] on link at bounding box center [577, 561] width 27 height 27
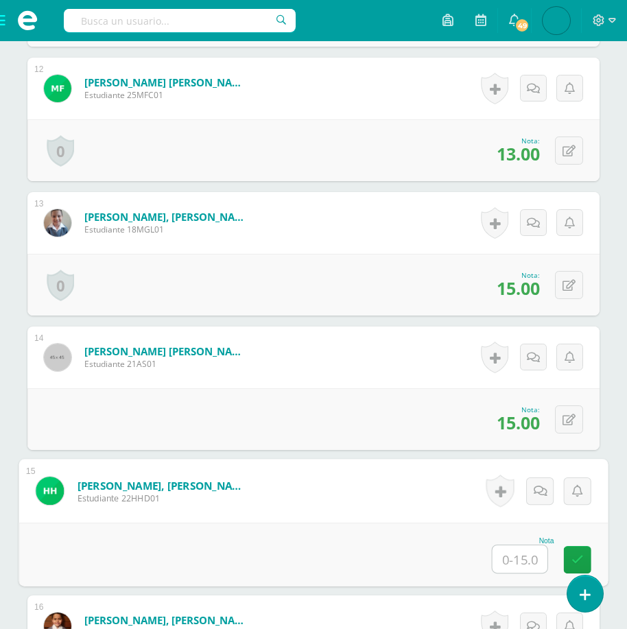
click at [509, 566] on input "text" at bounding box center [519, 558] width 55 height 27
type input "12"
click at [577, 552] on link at bounding box center [577, 559] width 27 height 27
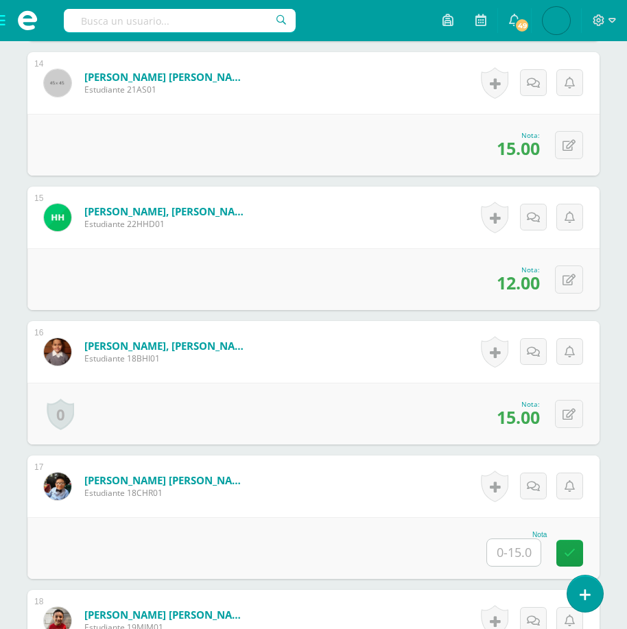
scroll to position [2263, 0]
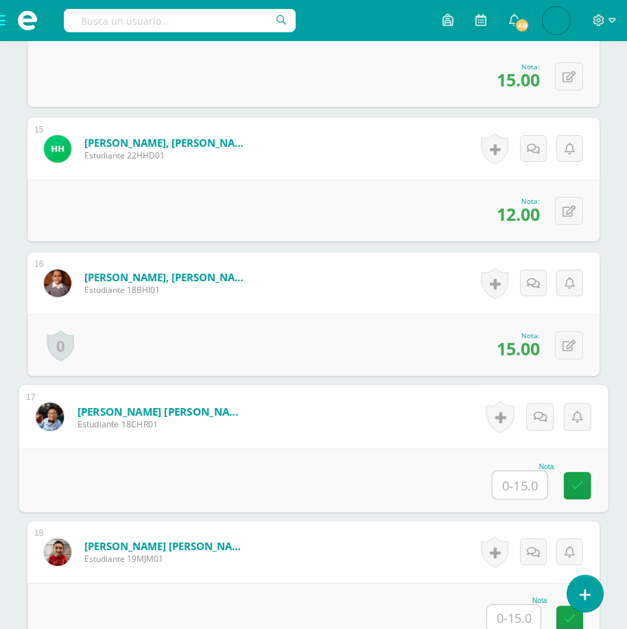
click at [509, 487] on input "text" at bounding box center [519, 484] width 55 height 27
type input "12"
click at [582, 479] on icon at bounding box center [577, 485] width 12 height 12
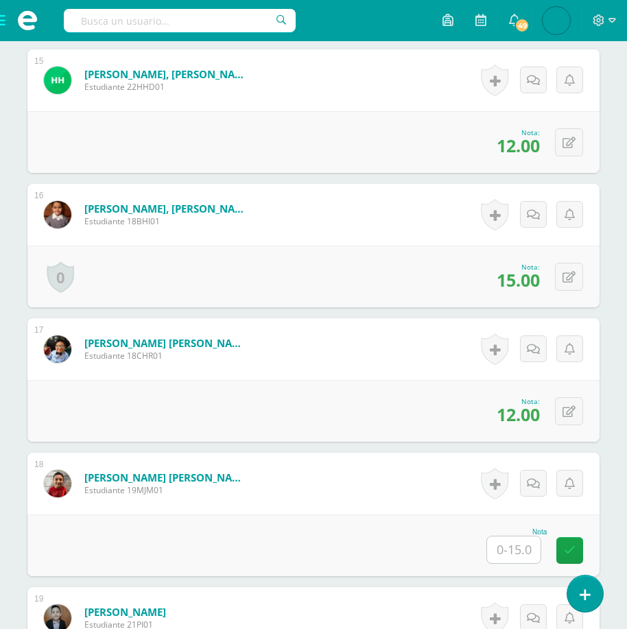
scroll to position [2400, 0]
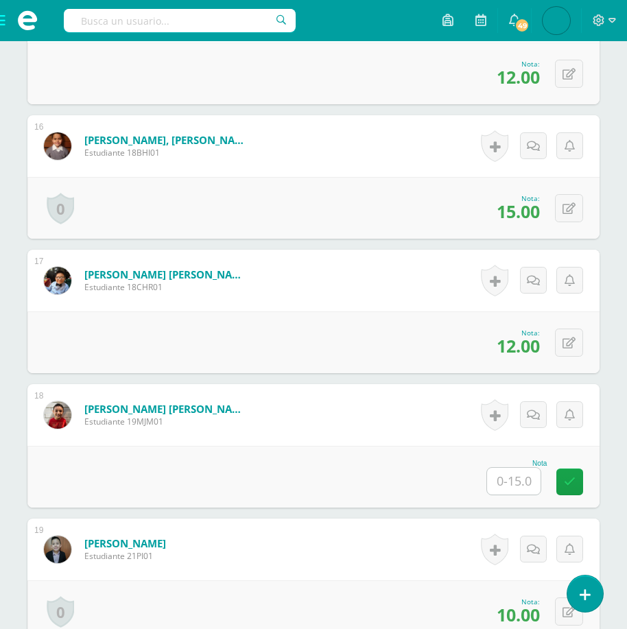
click at [506, 474] on input "text" at bounding box center [513, 481] width 53 height 27
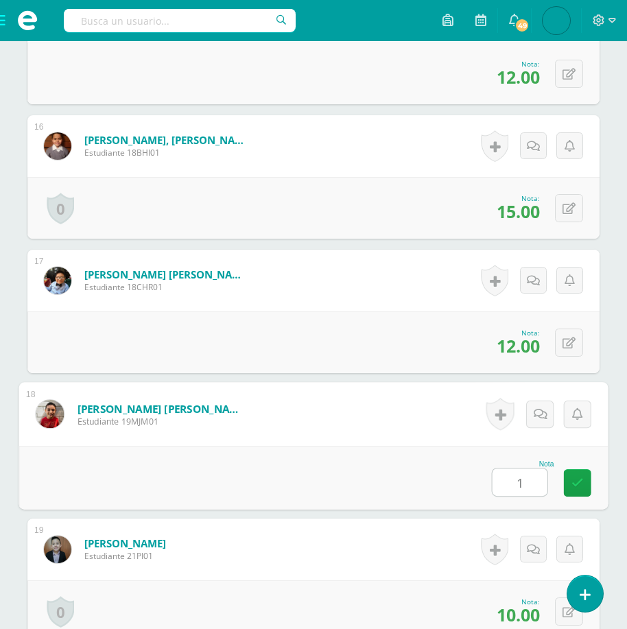
type input "12"
click at [577, 473] on link at bounding box center [577, 482] width 27 height 27
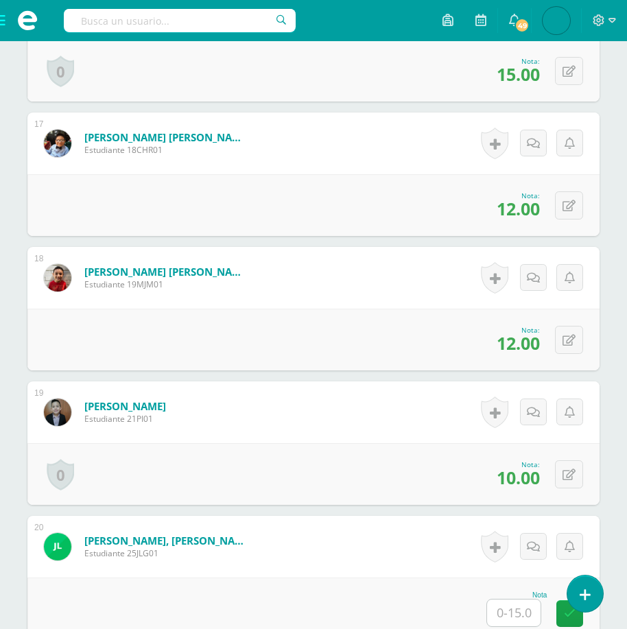
scroll to position [2674, 0]
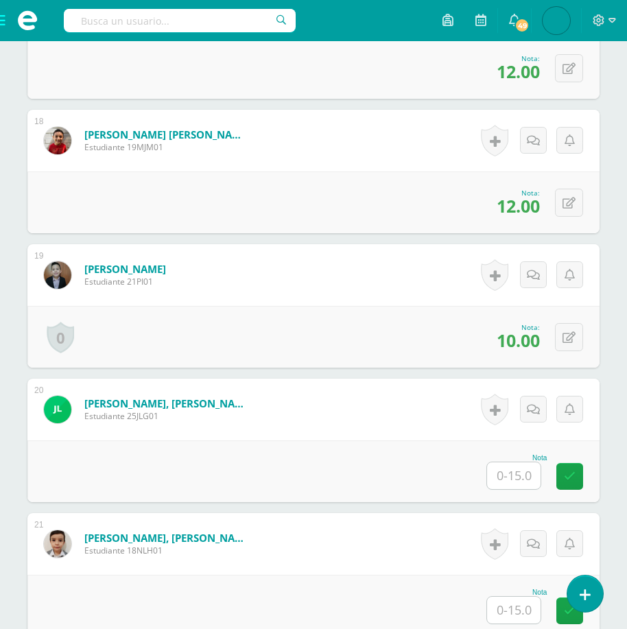
click at [507, 475] on input "text" at bounding box center [513, 475] width 53 height 27
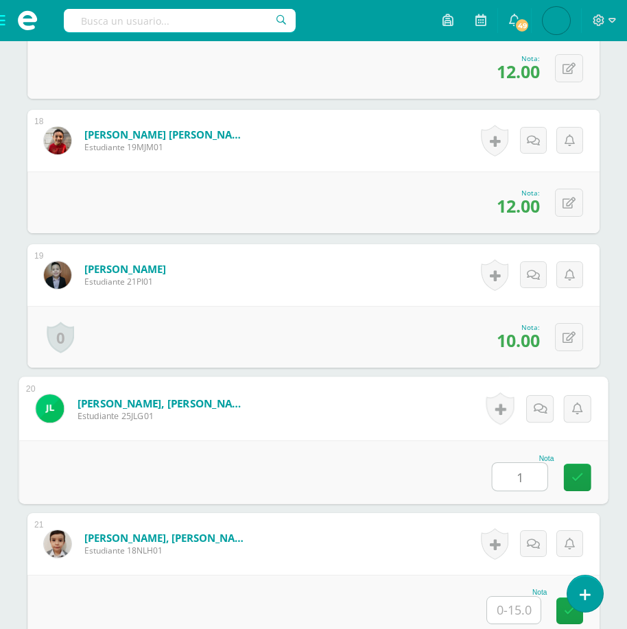
type input "12"
click at [579, 479] on icon at bounding box center [577, 477] width 12 height 12
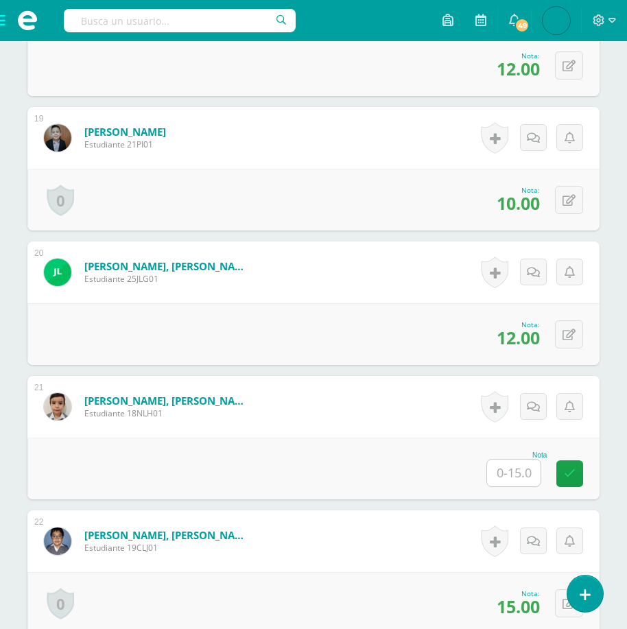
click at [503, 474] on input "text" at bounding box center [513, 472] width 53 height 27
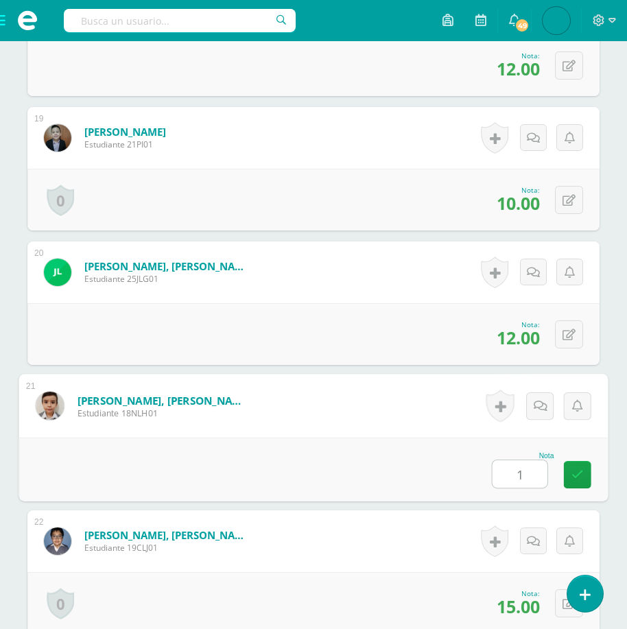
type input "10"
click at [579, 471] on icon at bounding box center [577, 474] width 12 height 12
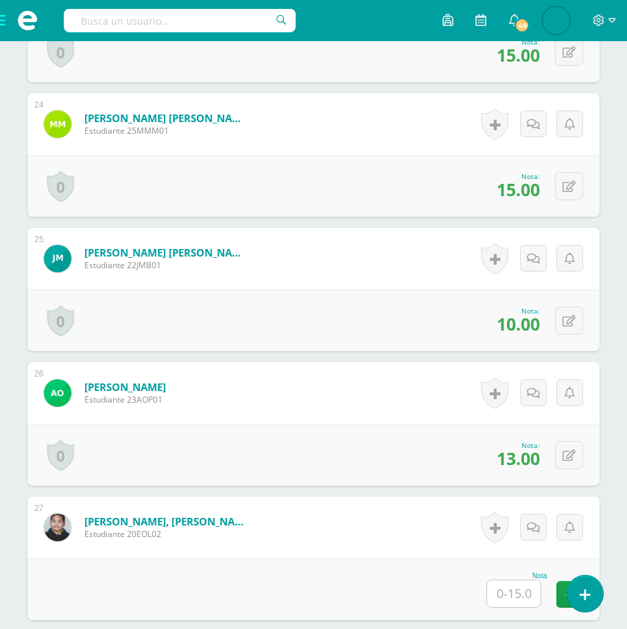
scroll to position [3565, 0]
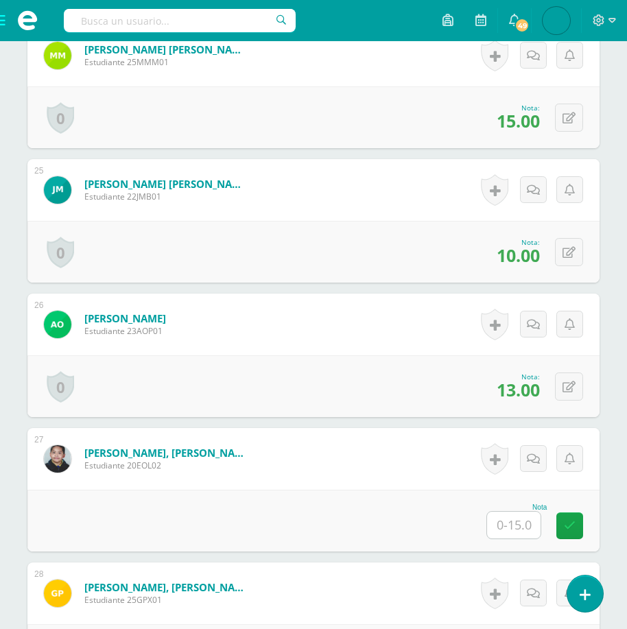
click at [503, 527] on input "text" at bounding box center [513, 524] width 53 height 27
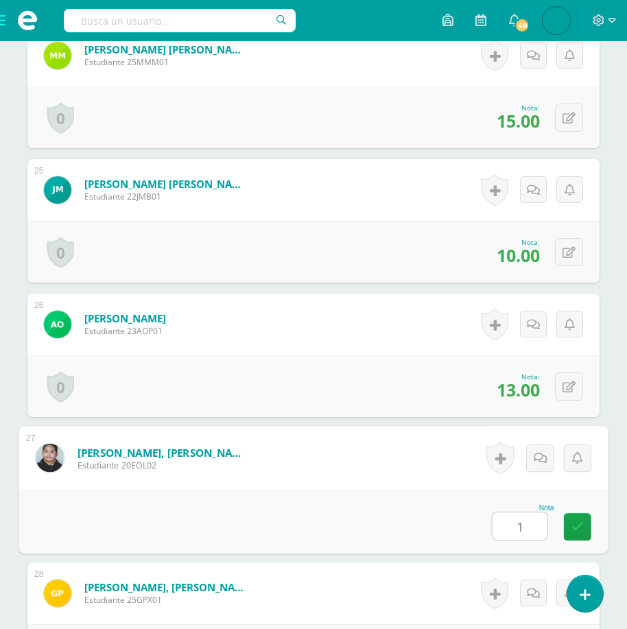
type input "12"
click at [581, 524] on icon at bounding box center [577, 526] width 12 height 12
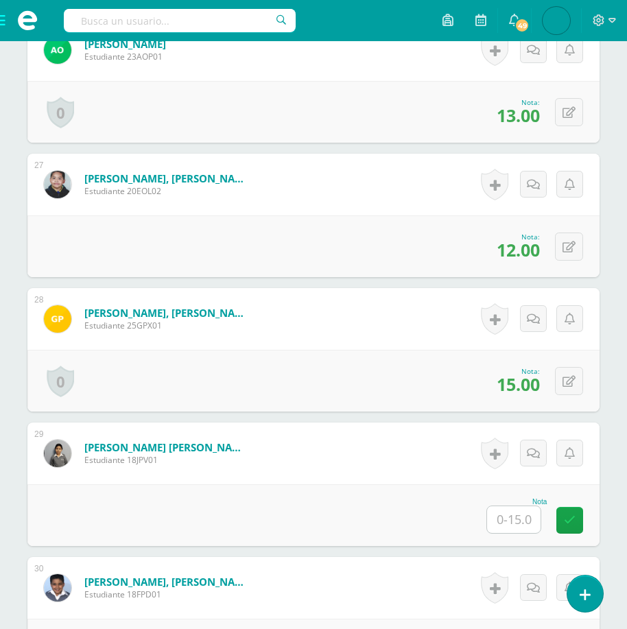
scroll to position [3908, 0]
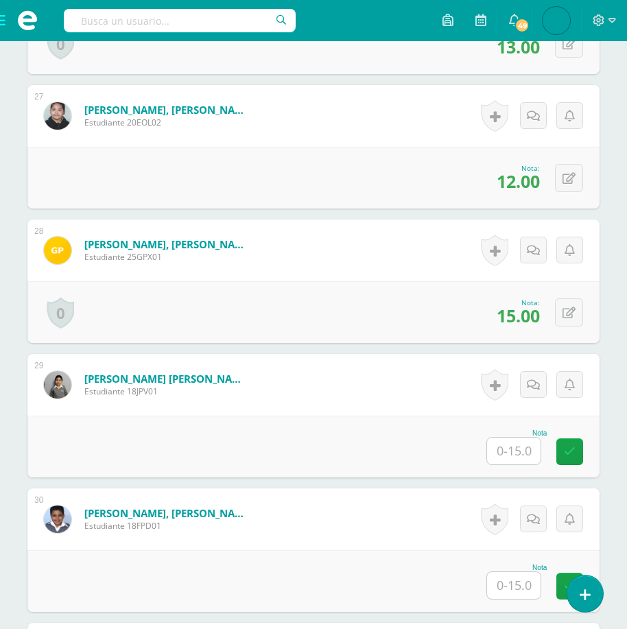
click at [508, 453] on input "text" at bounding box center [513, 450] width 53 height 27
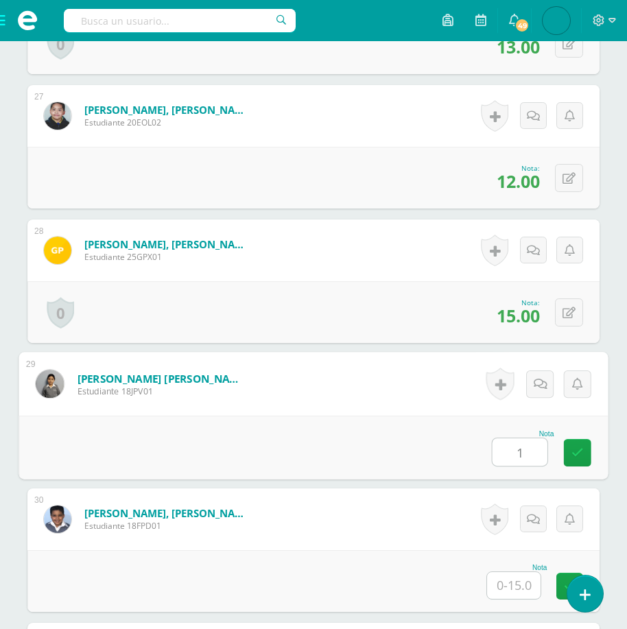
type input "12"
click at [575, 448] on icon at bounding box center [577, 452] width 12 height 12
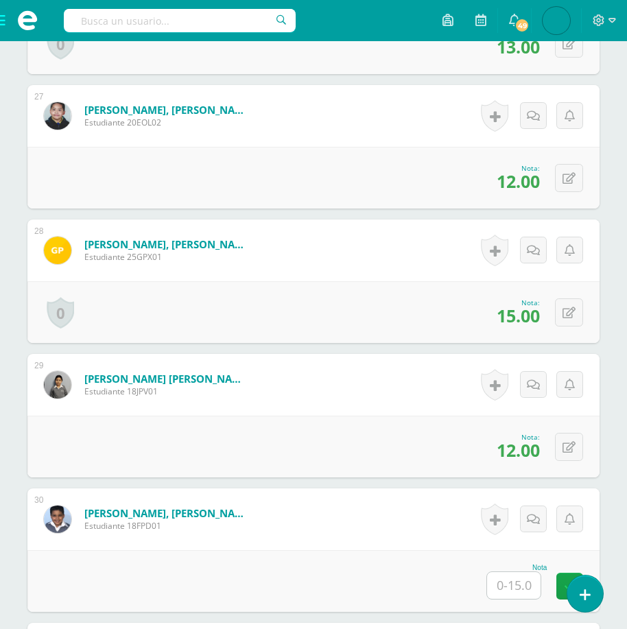
scroll to position [4045, 0]
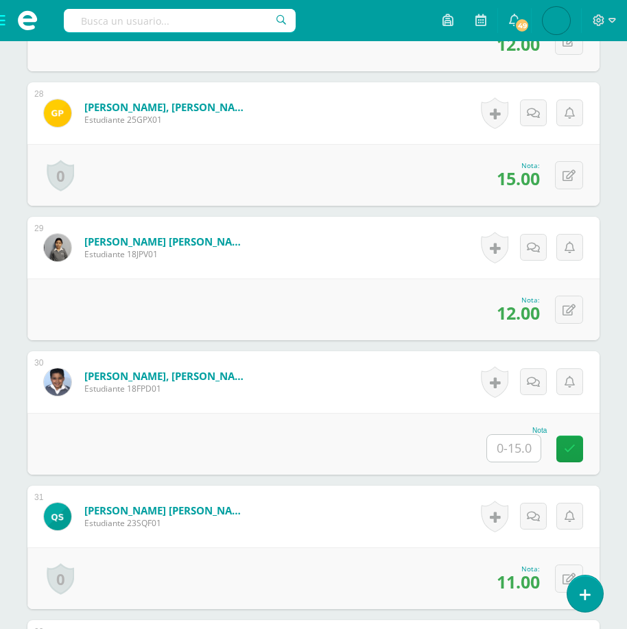
click at [509, 438] on input "text" at bounding box center [513, 448] width 53 height 27
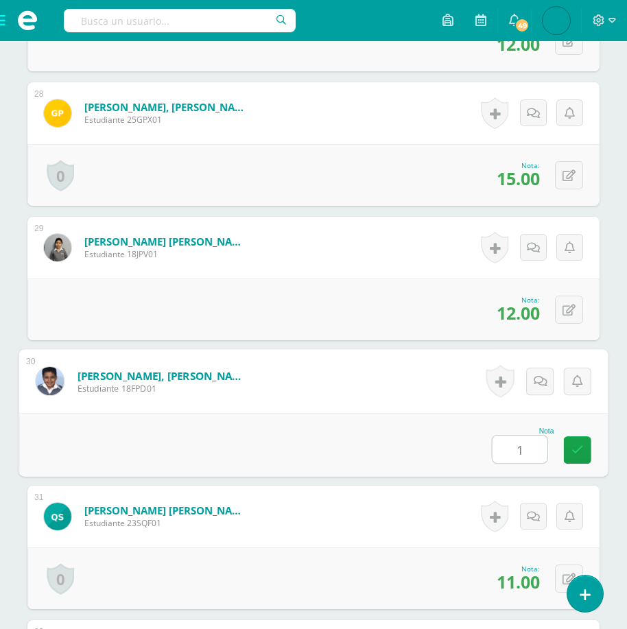
type input "12"
click at [567, 447] on link at bounding box center [577, 449] width 27 height 27
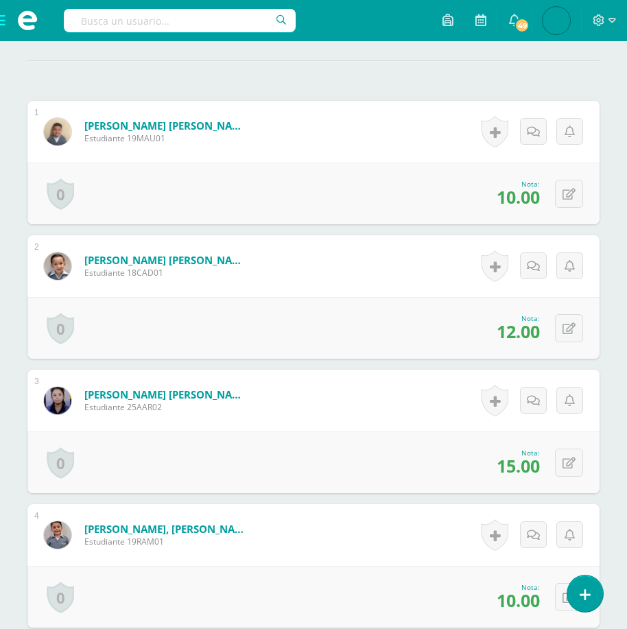
scroll to position [0, 0]
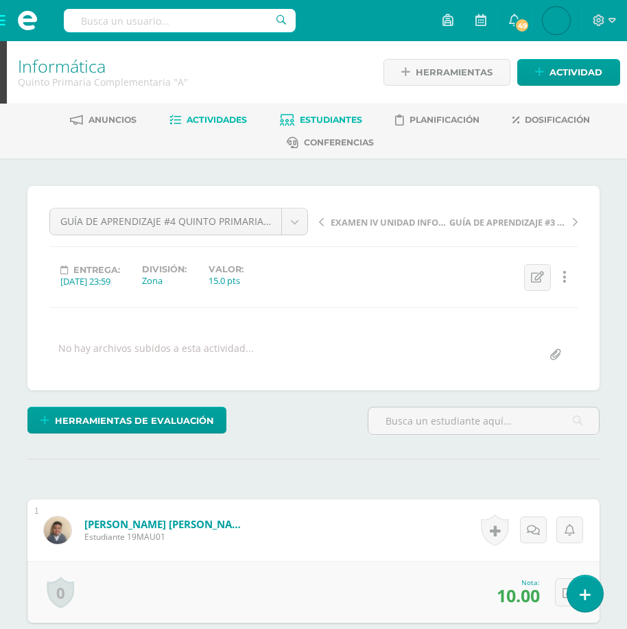
click at [339, 119] on span "Estudiantes" at bounding box center [331, 119] width 62 height 10
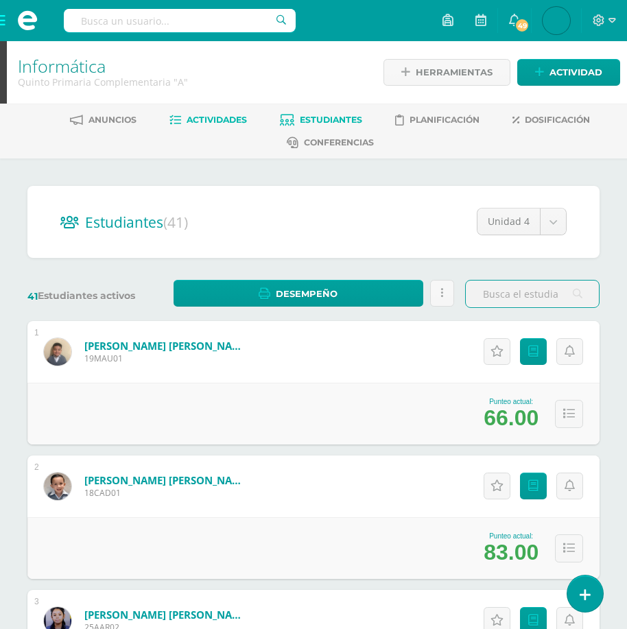
click at [206, 114] on span "Actividades" at bounding box center [216, 119] width 60 height 10
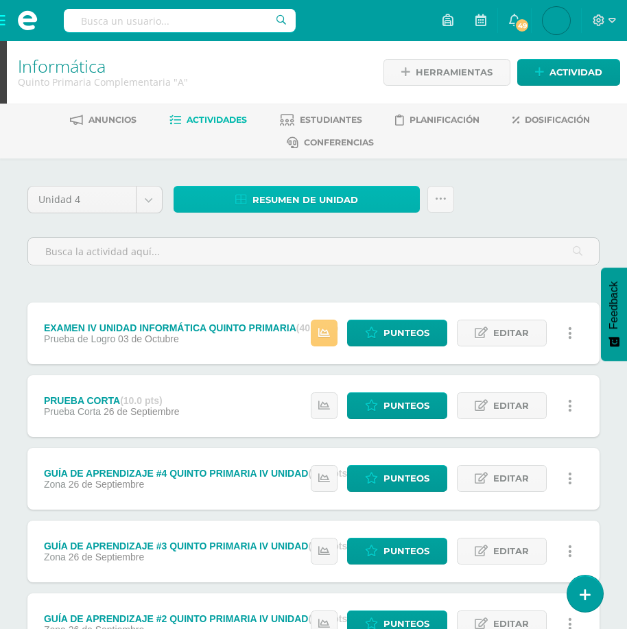
click at [291, 193] on span "Resumen de unidad" at bounding box center [305, 199] width 106 height 25
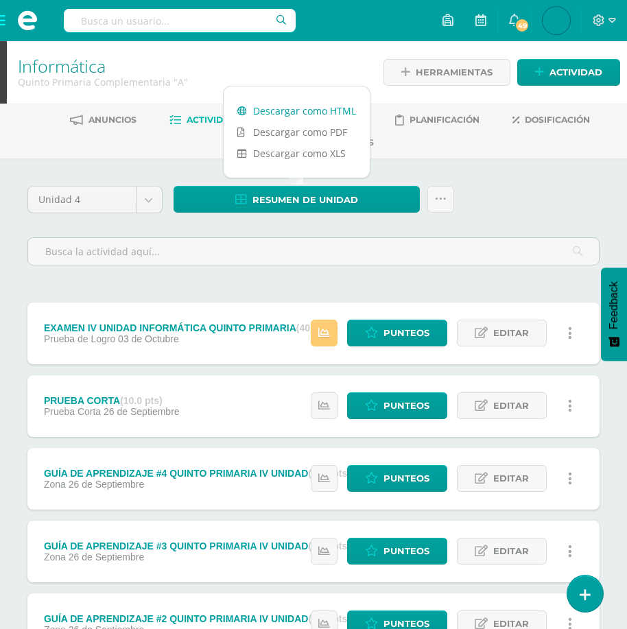
click at [309, 105] on link "Descargar como HTML" at bounding box center [297, 110] width 146 height 21
click at [6, 21] on span at bounding box center [27, 20] width 55 height 41
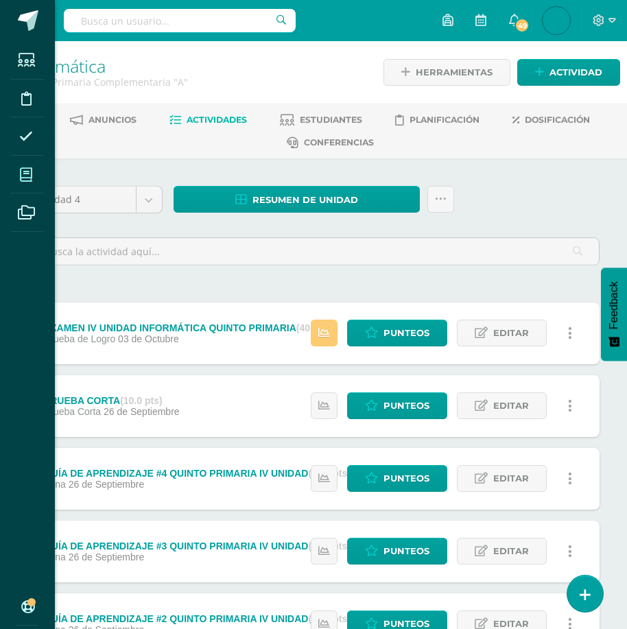
click at [36, 167] on span at bounding box center [26, 174] width 31 height 31
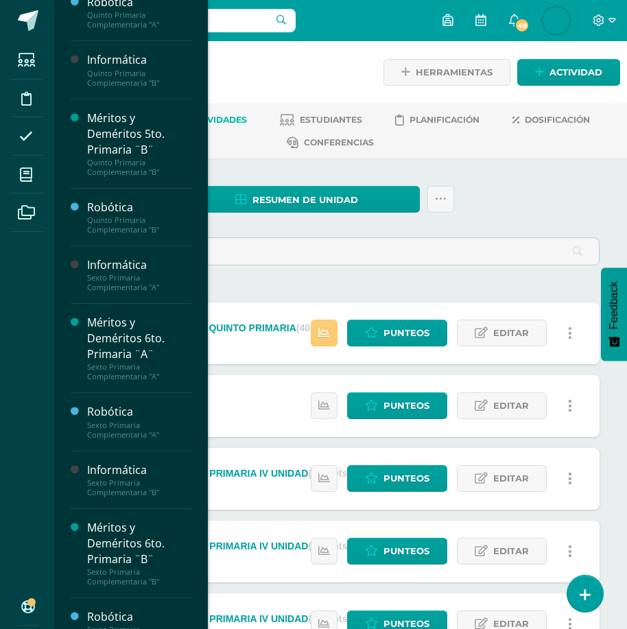
scroll to position [1841, 0]
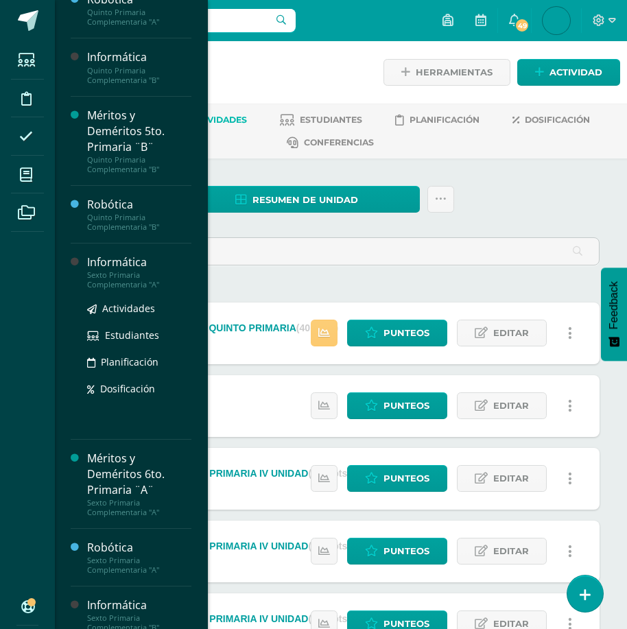
click at [112, 289] on div "Sexto Primaria Complementaria "A"" at bounding box center [139, 279] width 104 height 19
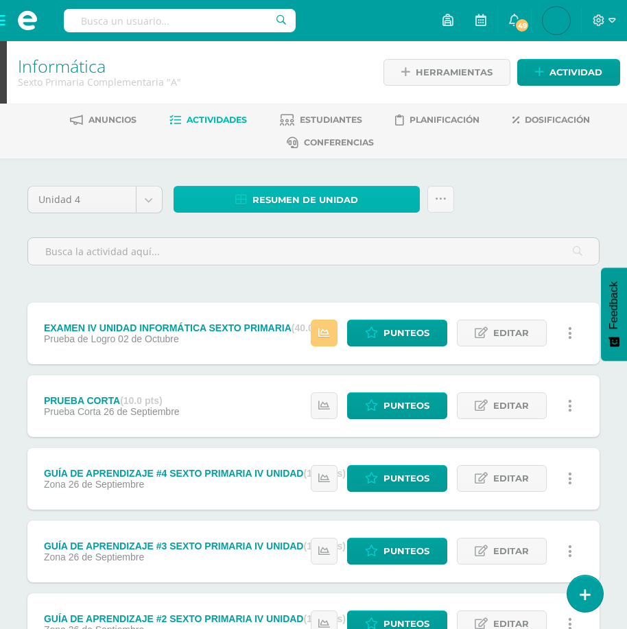
click at [277, 202] on span "Resumen de unidad" at bounding box center [305, 199] width 106 height 25
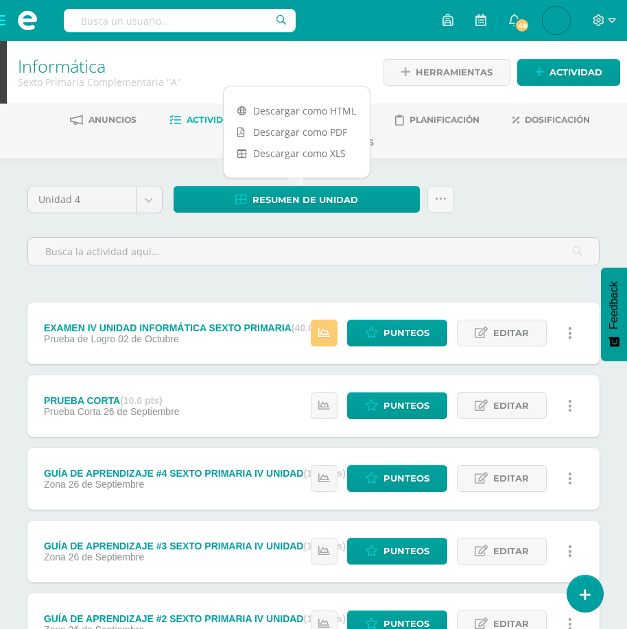
click at [492, 230] on div at bounding box center [313, 250] width 583 height 52
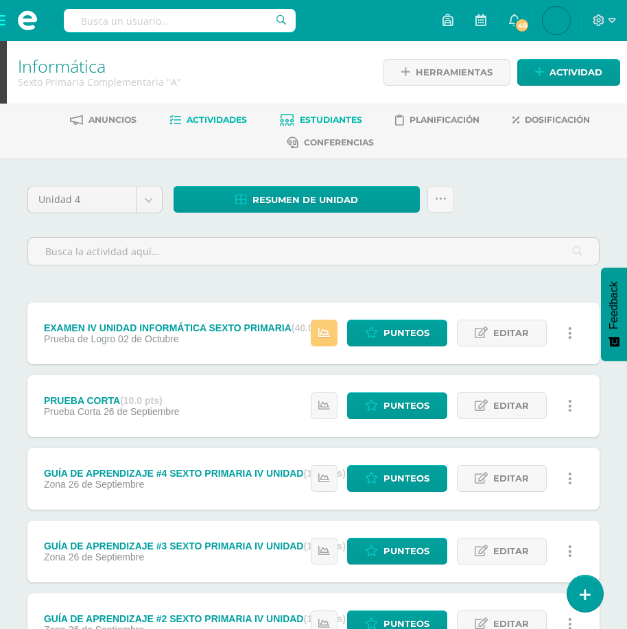
click at [334, 119] on span "Estudiantes" at bounding box center [331, 119] width 62 height 10
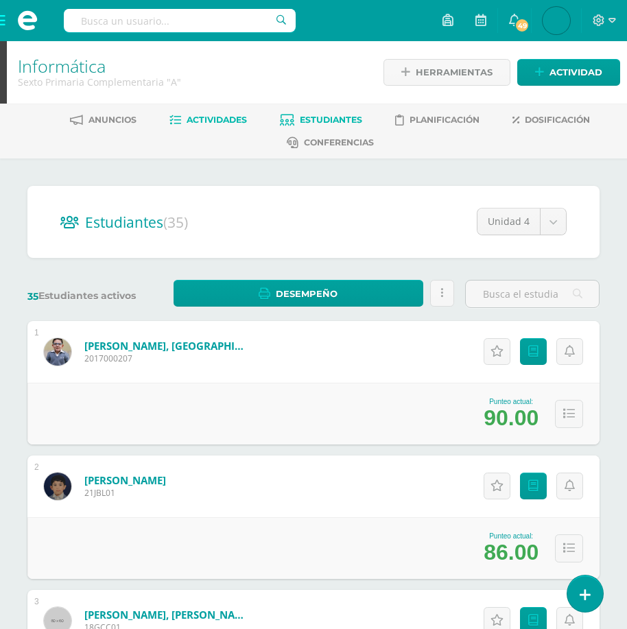
click at [219, 118] on span "Actividades" at bounding box center [216, 119] width 60 height 10
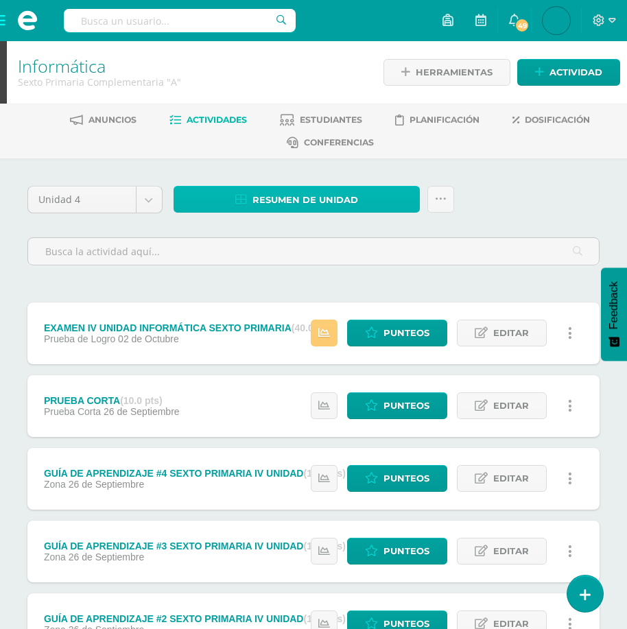
click at [306, 202] on span "Resumen de unidad" at bounding box center [305, 199] width 106 height 25
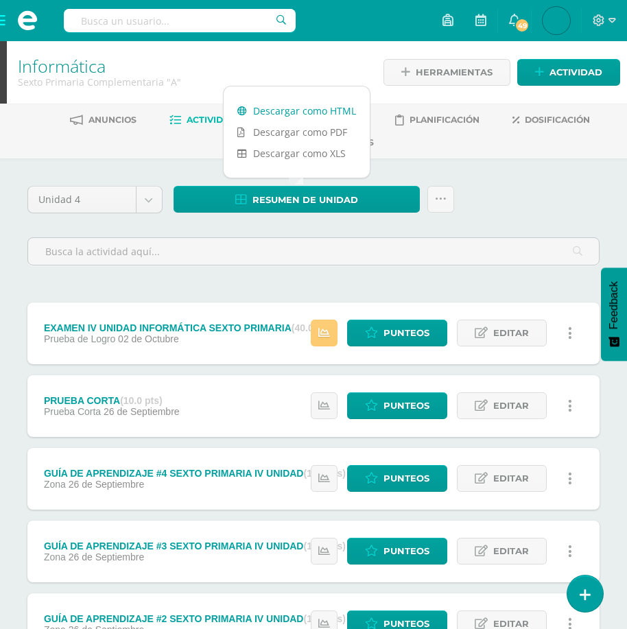
click at [311, 108] on link "Descargar como HTML" at bounding box center [297, 110] width 146 height 21
click at [381, 338] on link "Punteos" at bounding box center [397, 332] width 100 height 27
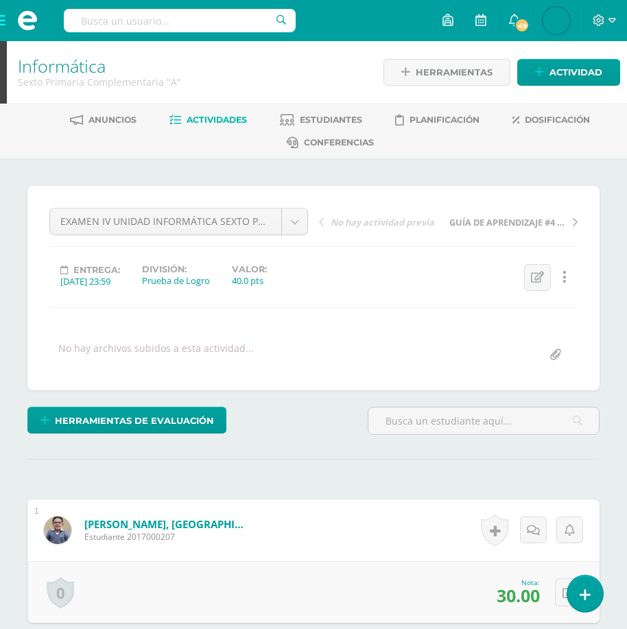
scroll to position [1, 0]
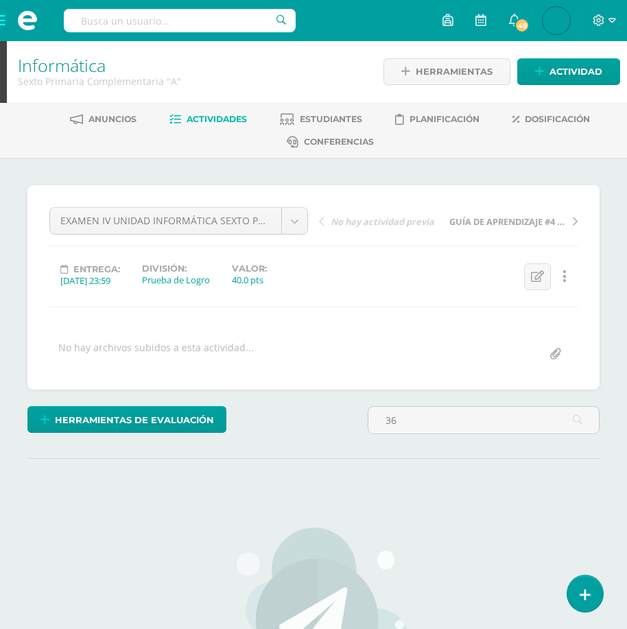
type input "36"
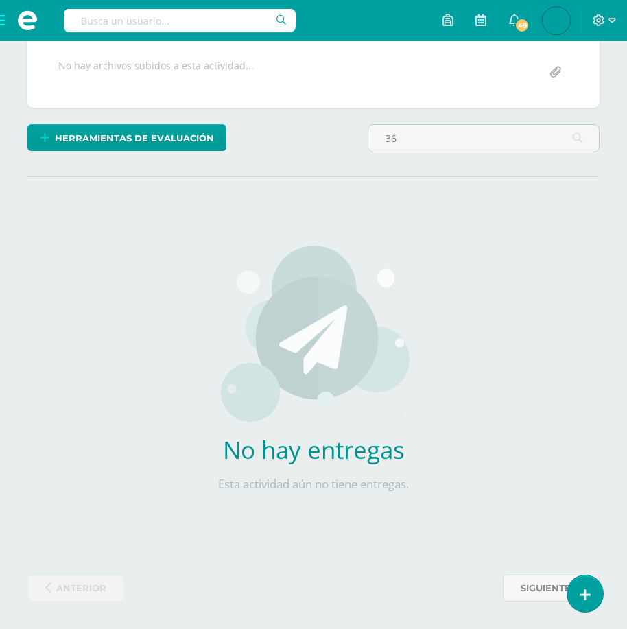
scroll to position [8, 0]
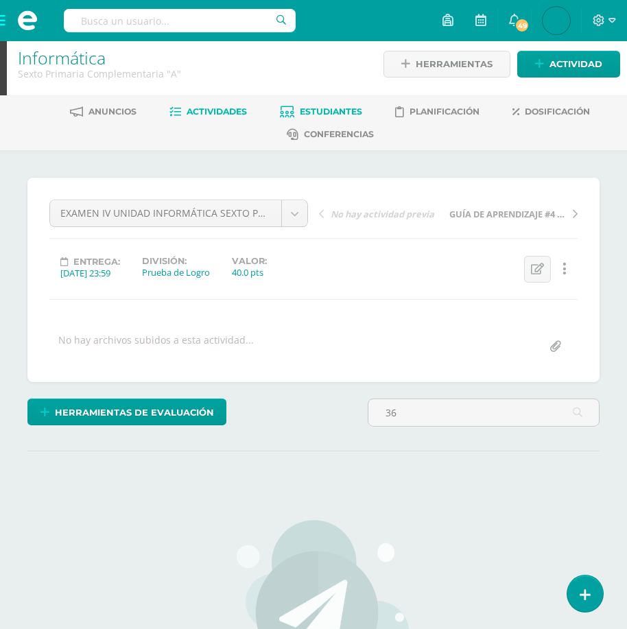
click at [310, 112] on span "Estudiantes" at bounding box center [331, 111] width 62 height 10
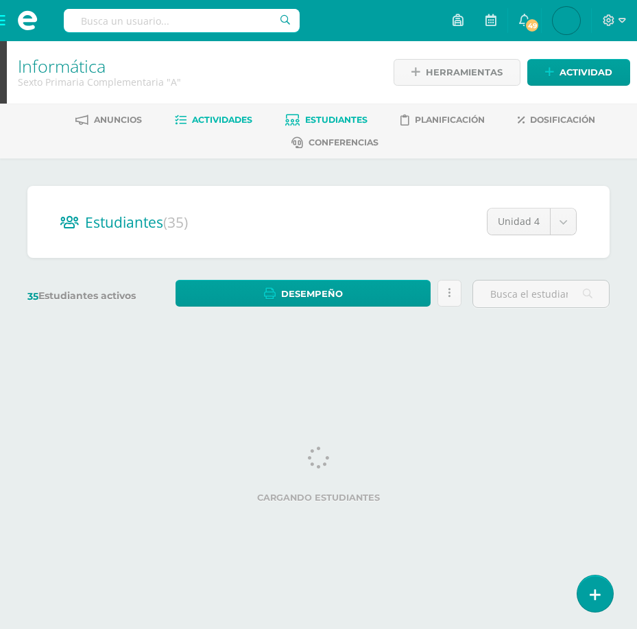
click at [205, 121] on span "Actividades" at bounding box center [222, 119] width 60 height 10
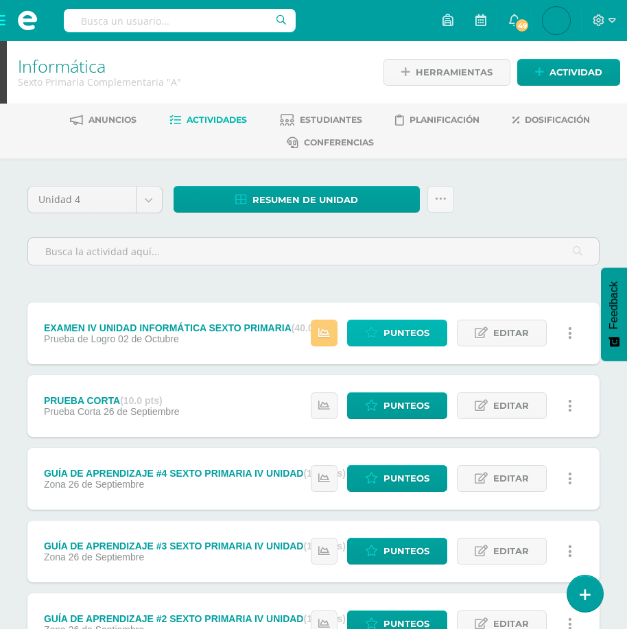
click at [402, 339] on span "Punteos" at bounding box center [406, 332] width 46 height 25
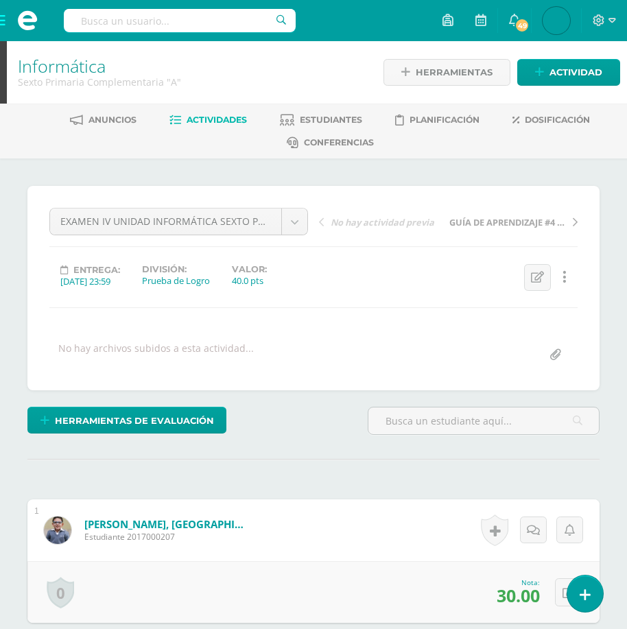
scroll to position [1, 0]
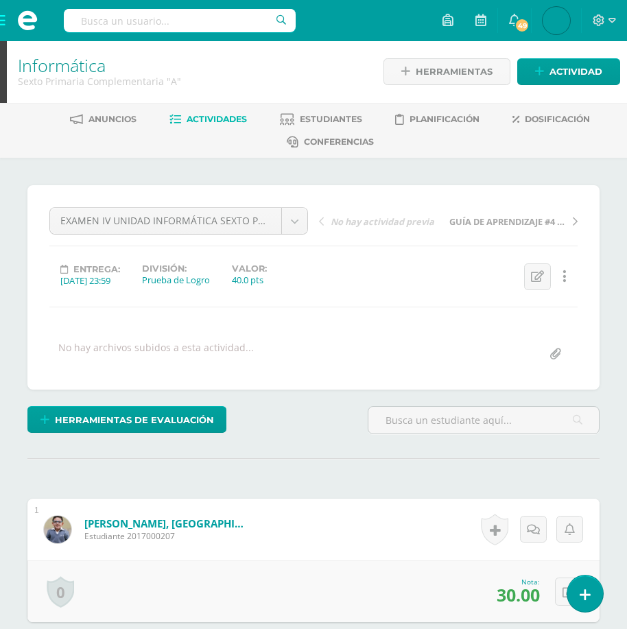
click at [4, 22] on span at bounding box center [27, 20] width 55 height 41
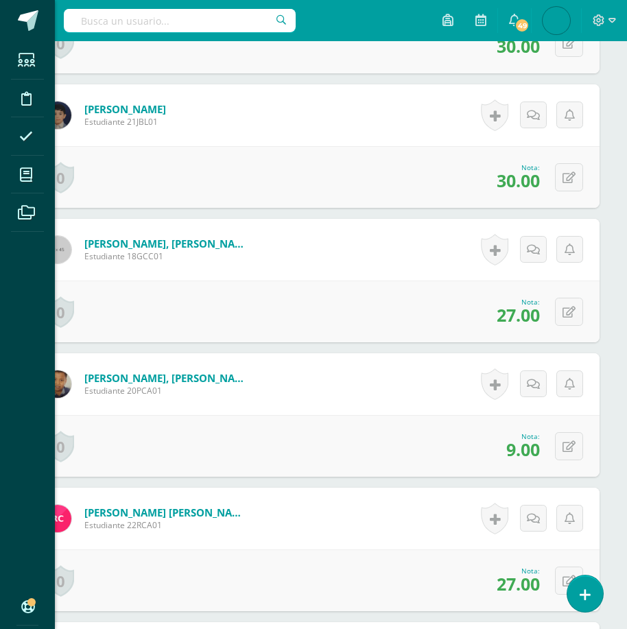
scroll to position [206, 0]
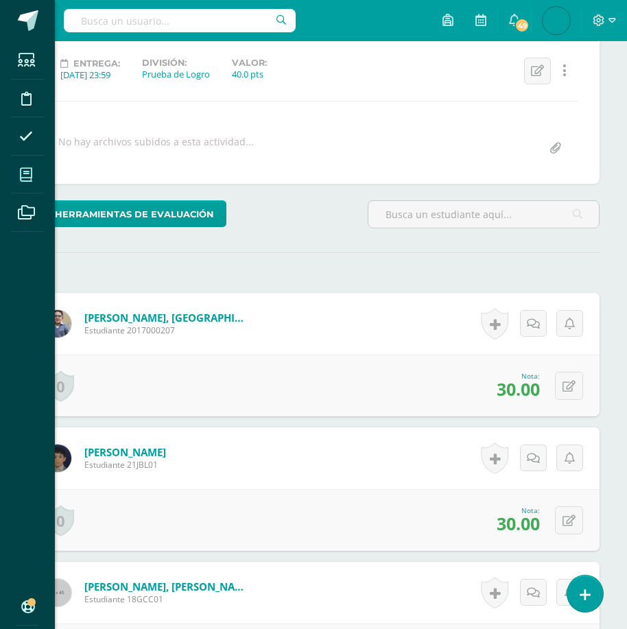
click at [19, 174] on span at bounding box center [26, 174] width 31 height 31
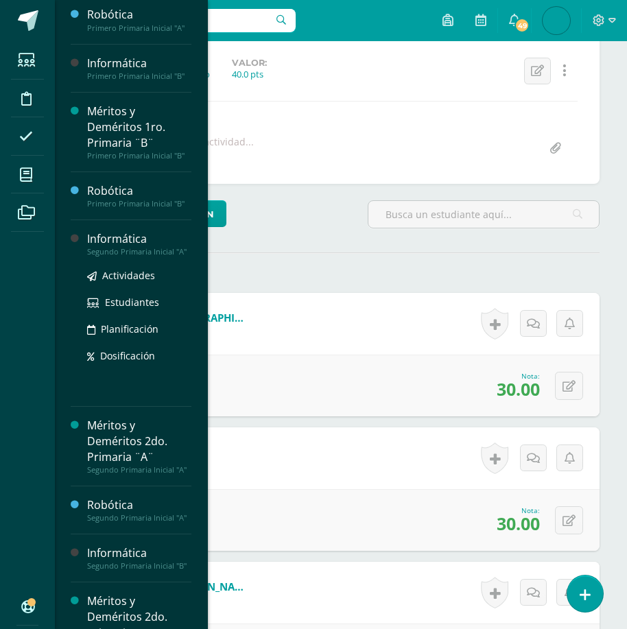
scroll to position [136, 0]
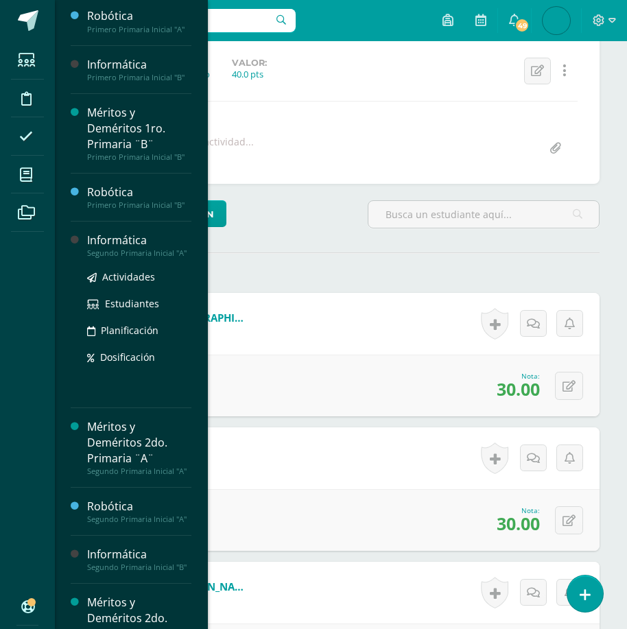
click at [114, 234] on div "Informática" at bounding box center [139, 240] width 104 height 16
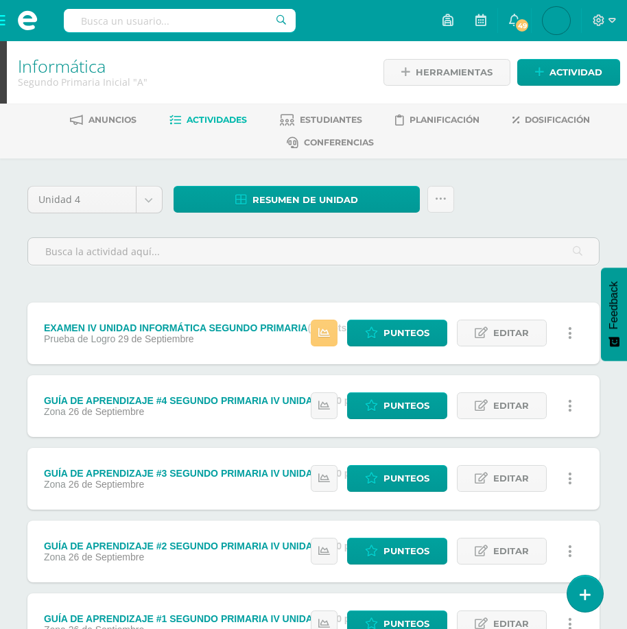
scroll to position [117, 0]
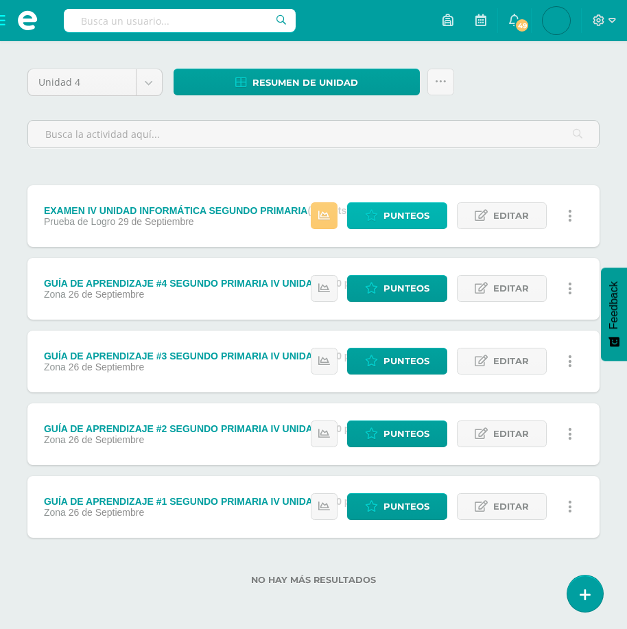
click at [409, 219] on span "Punteos" at bounding box center [406, 215] width 46 height 25
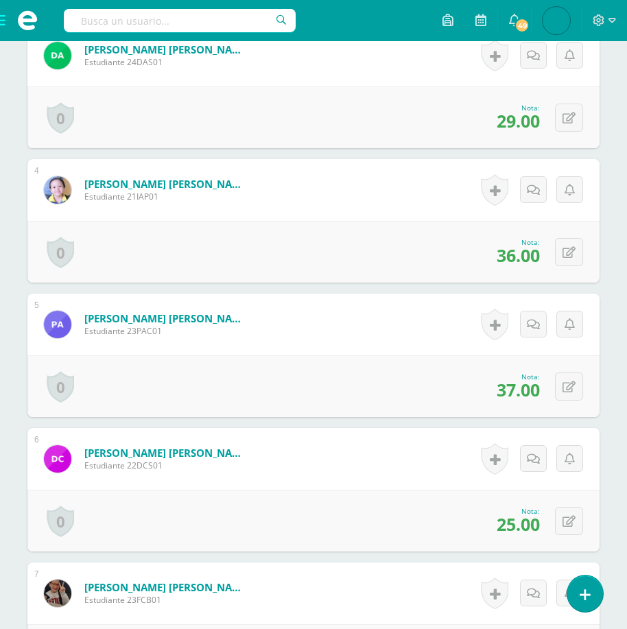
scroll to position [949, 0]
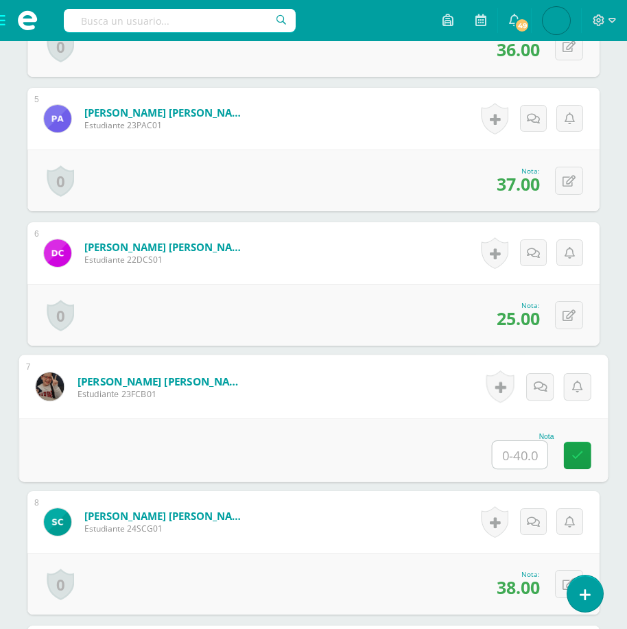
click at [505, 450] on input "text" at bounding box center [519, 454] width 55 height 27
type input "36"
click at [589, 455] on link at bounding box center [577, 455] width 27 height 27
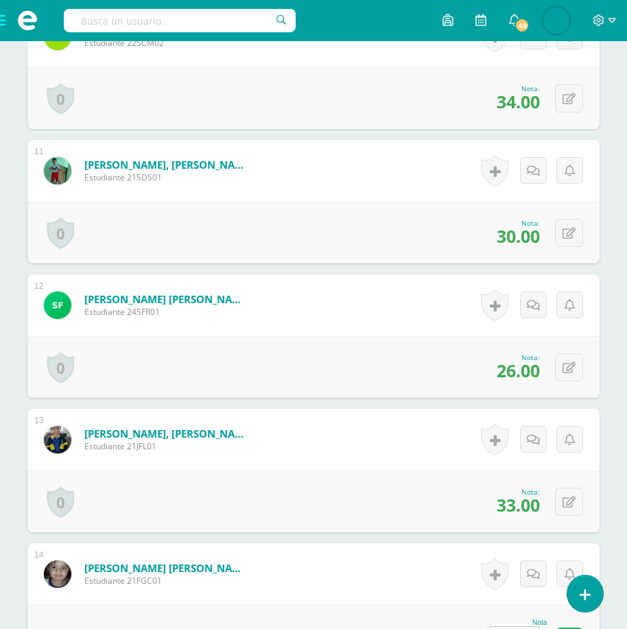
scroll to position [1909, 0]
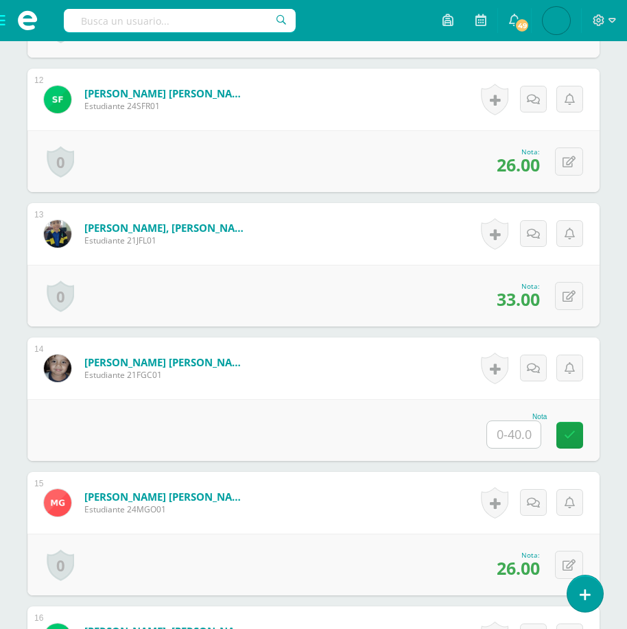
click at [519, 437] on input "text" at bounding box center [513, 434] width 53 height 27
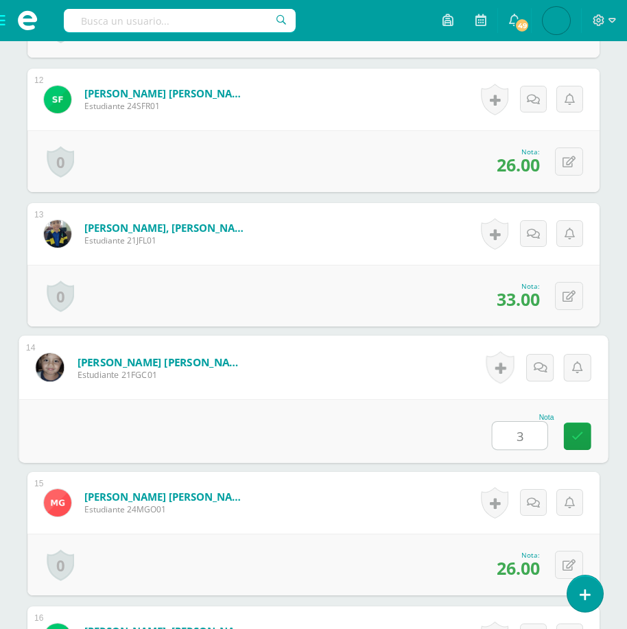
type input "38"
click at [568, 433] on link at bounding box center [577, 435] width 27 height 27
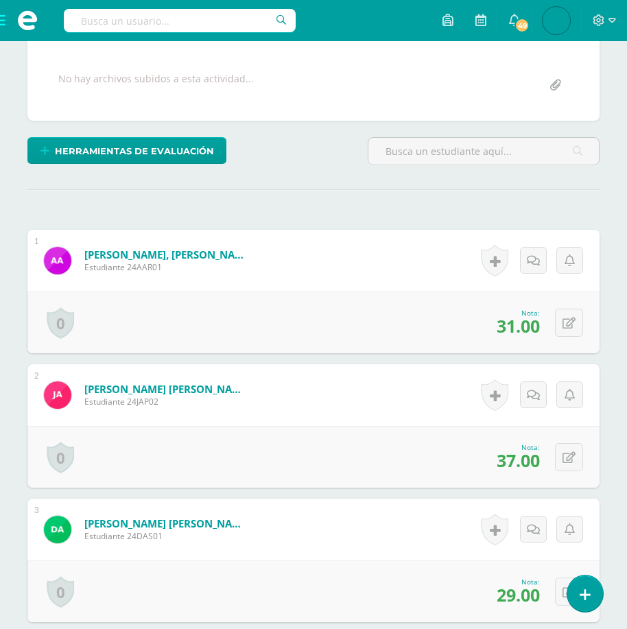
scroll to position [0, 0]
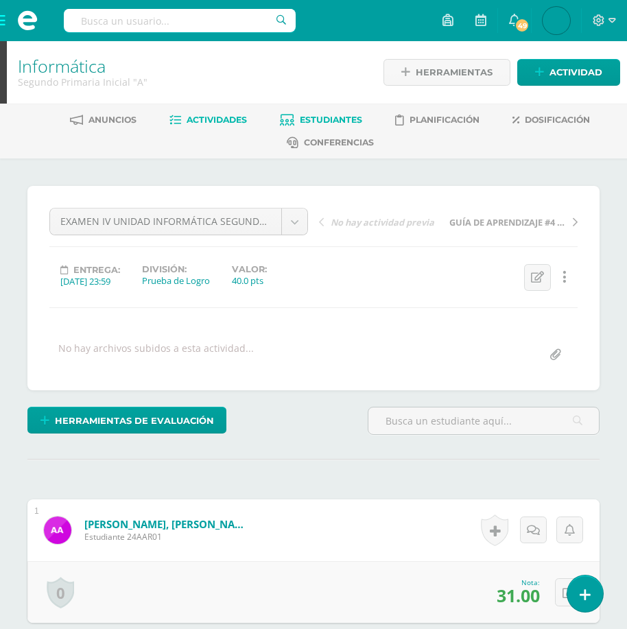
click at [302, 114] on link "Estudiantes" at bounding box center [321, 120] width 82 height 22
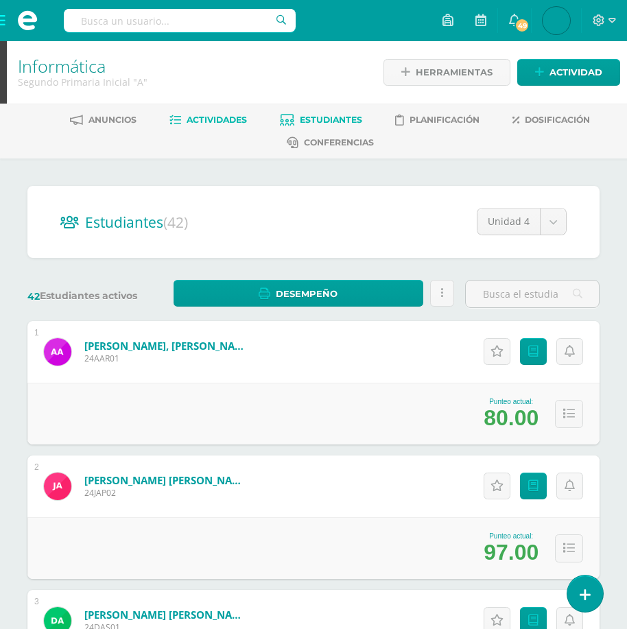
click at [219, 116] on span "Actividades" at bounding box center [216, 119] width 60 height 10
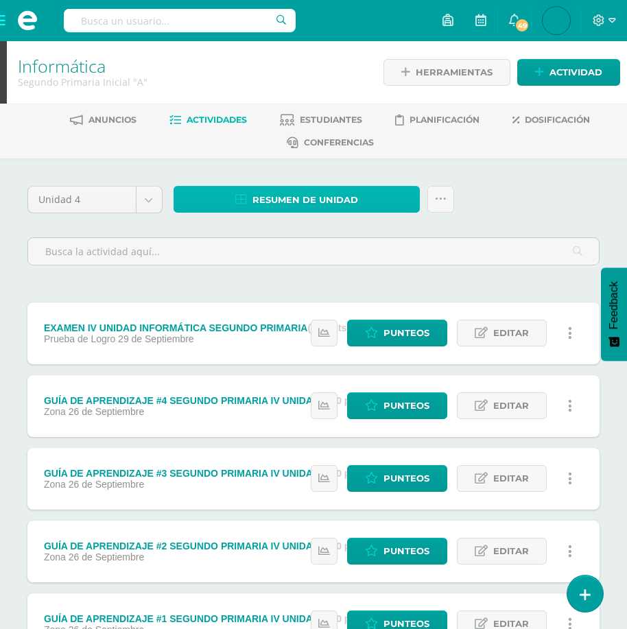
click at [274, 195] on span "Resumen de unidad" at bounding box center [305, 199] width 106 height 25
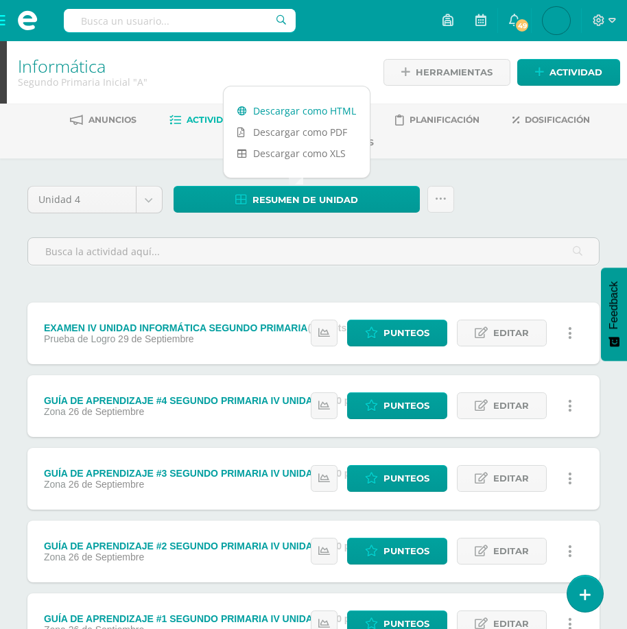
click at [313, 116] on link "Descargar como HTML" at bounding box center [297, 110] width 146 height 21
click at [607, 19] on span at bounding box center [603, 20] width 23 height 15
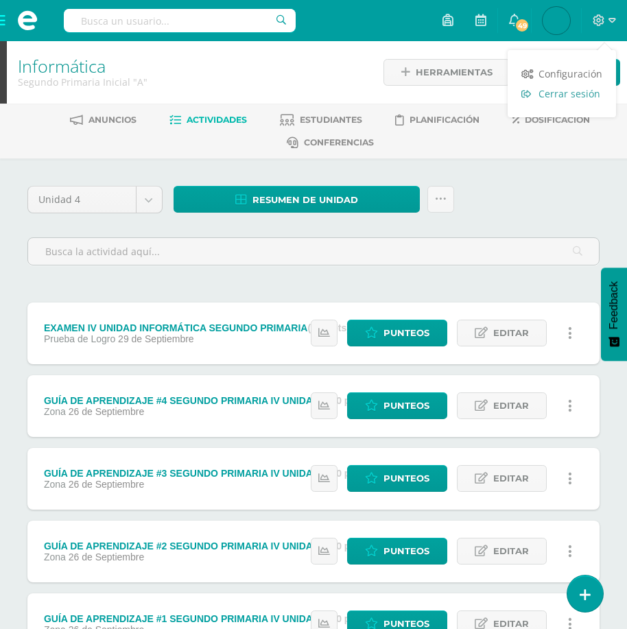
click at [568, 94] on span "Cerrar sesión" at bounding box center [569, 93] width 62 height 13
